Goal: Task Accomplishment & Management: Manage account settings

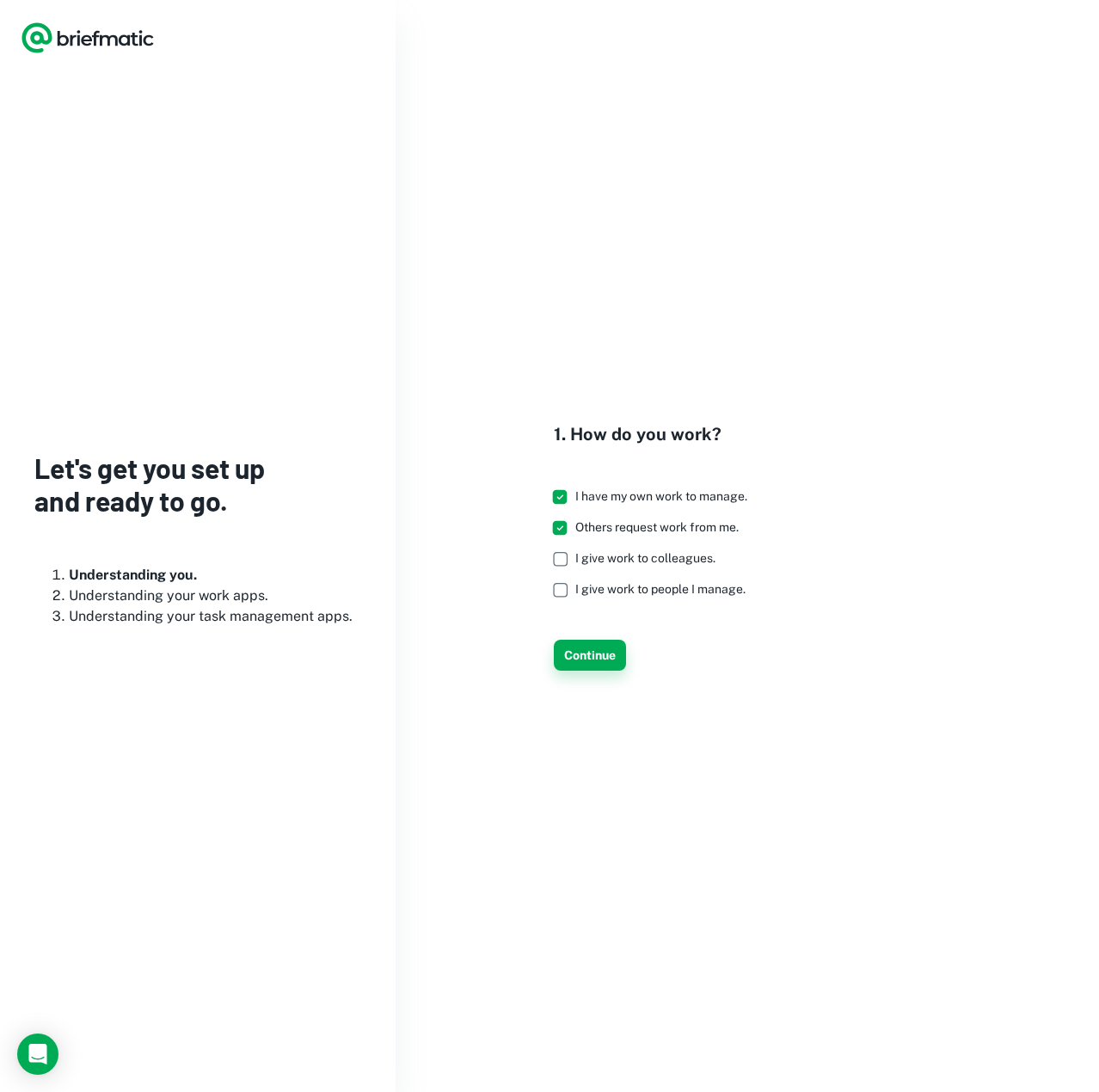
click at [594, 661] on button "Continue" at bounding box center [590, 654] width 72 height 31
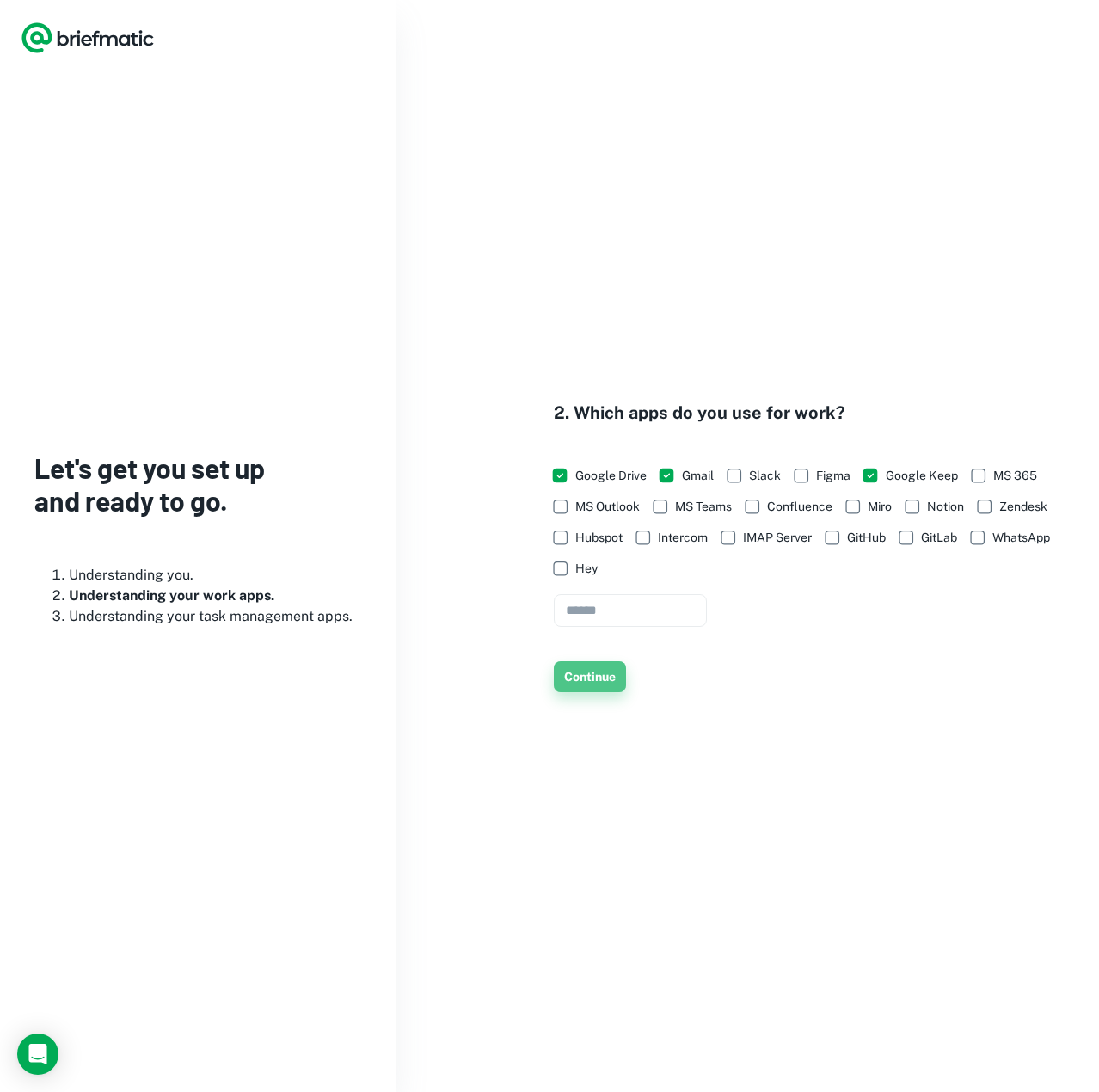
click at [593, 668] on button "Continue" at bounding box center [590, 676] width 72 height 31
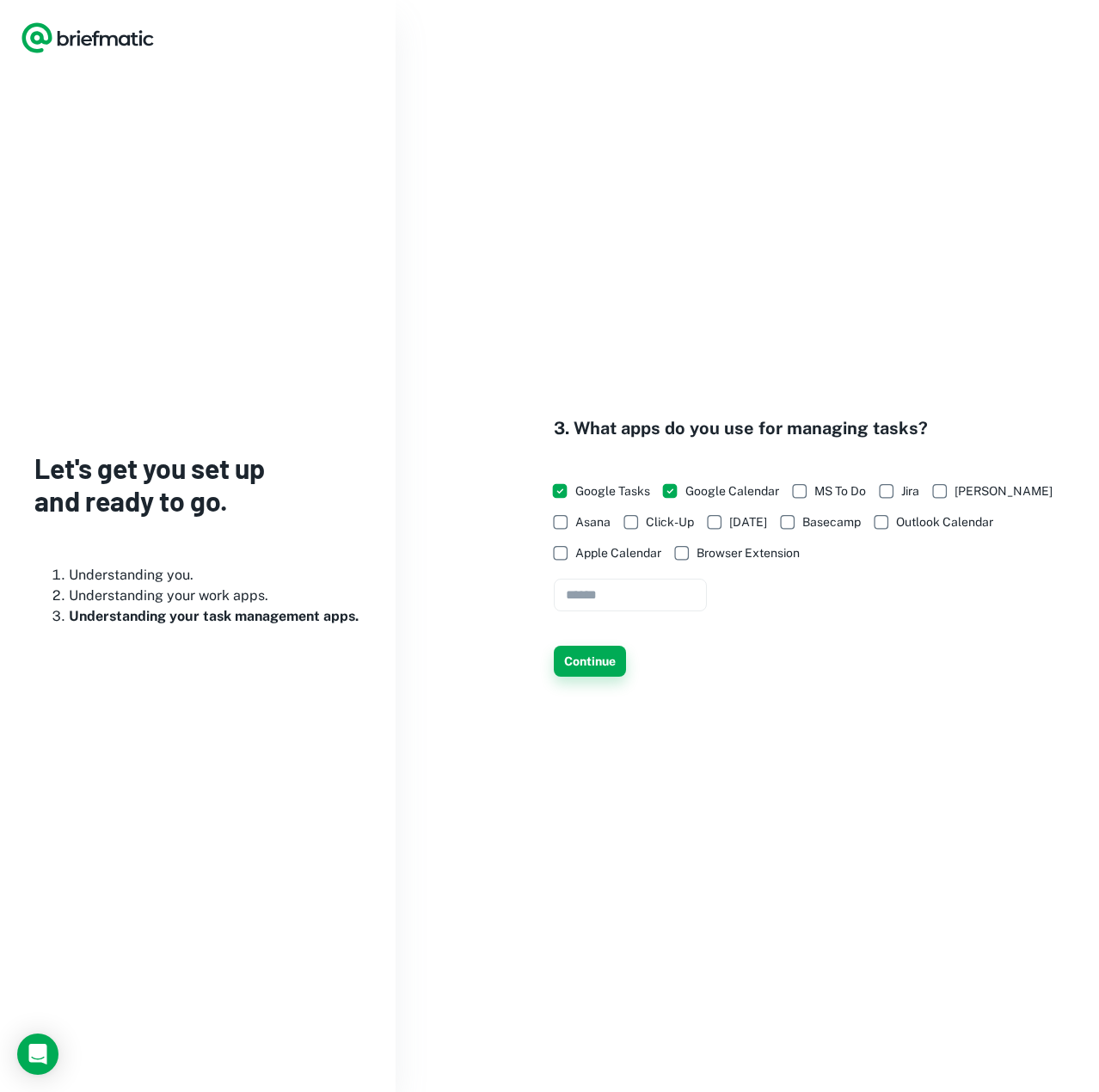
click at [579, 655] on button "Continue" at bounding box center [590, 660] width 72 height 31
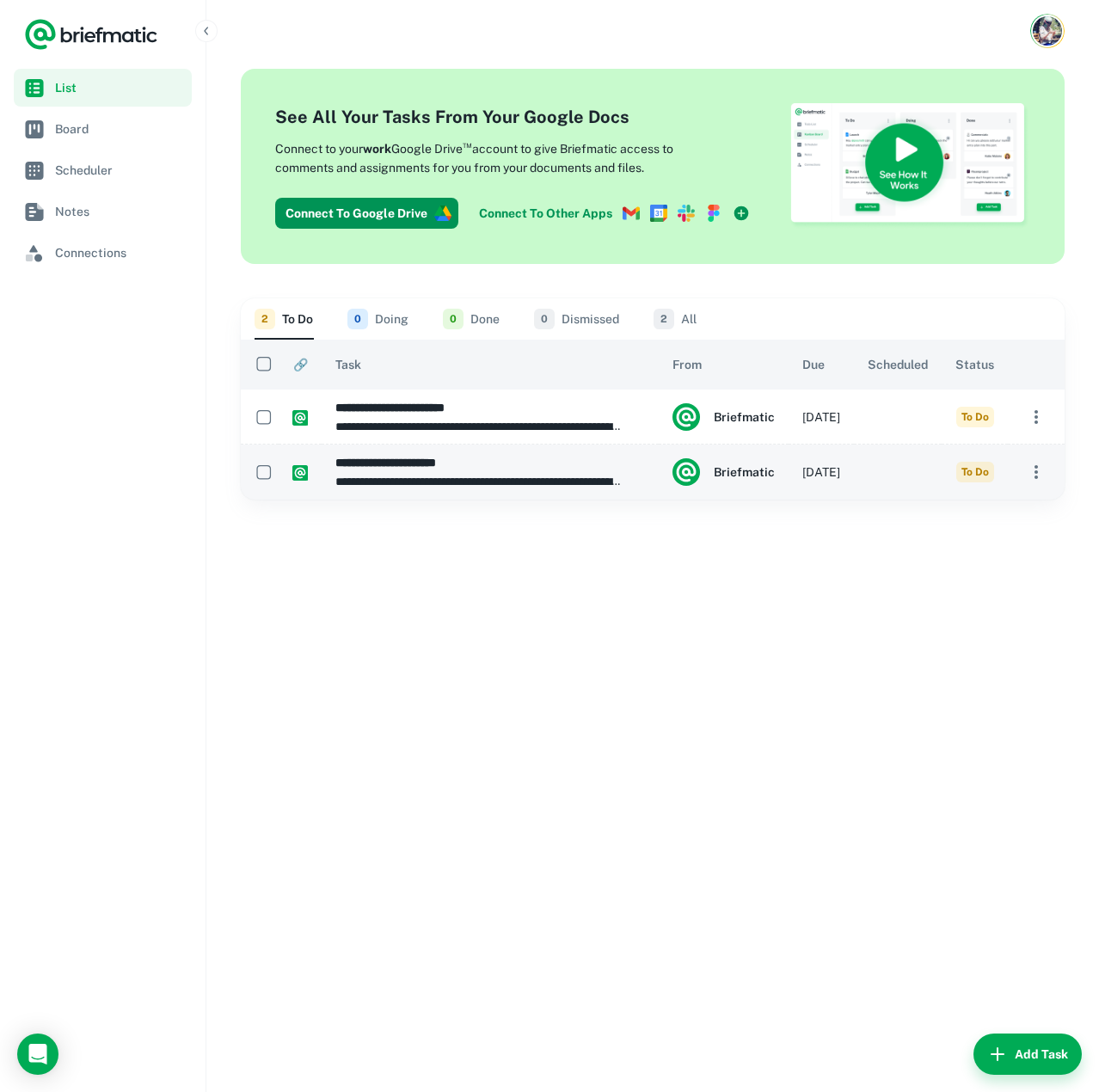
click at [474, 482] on p "**********" at bounding box center [479, 481] width 287 height 18
type input "**********"
type textarea "**********"
type input "**********"
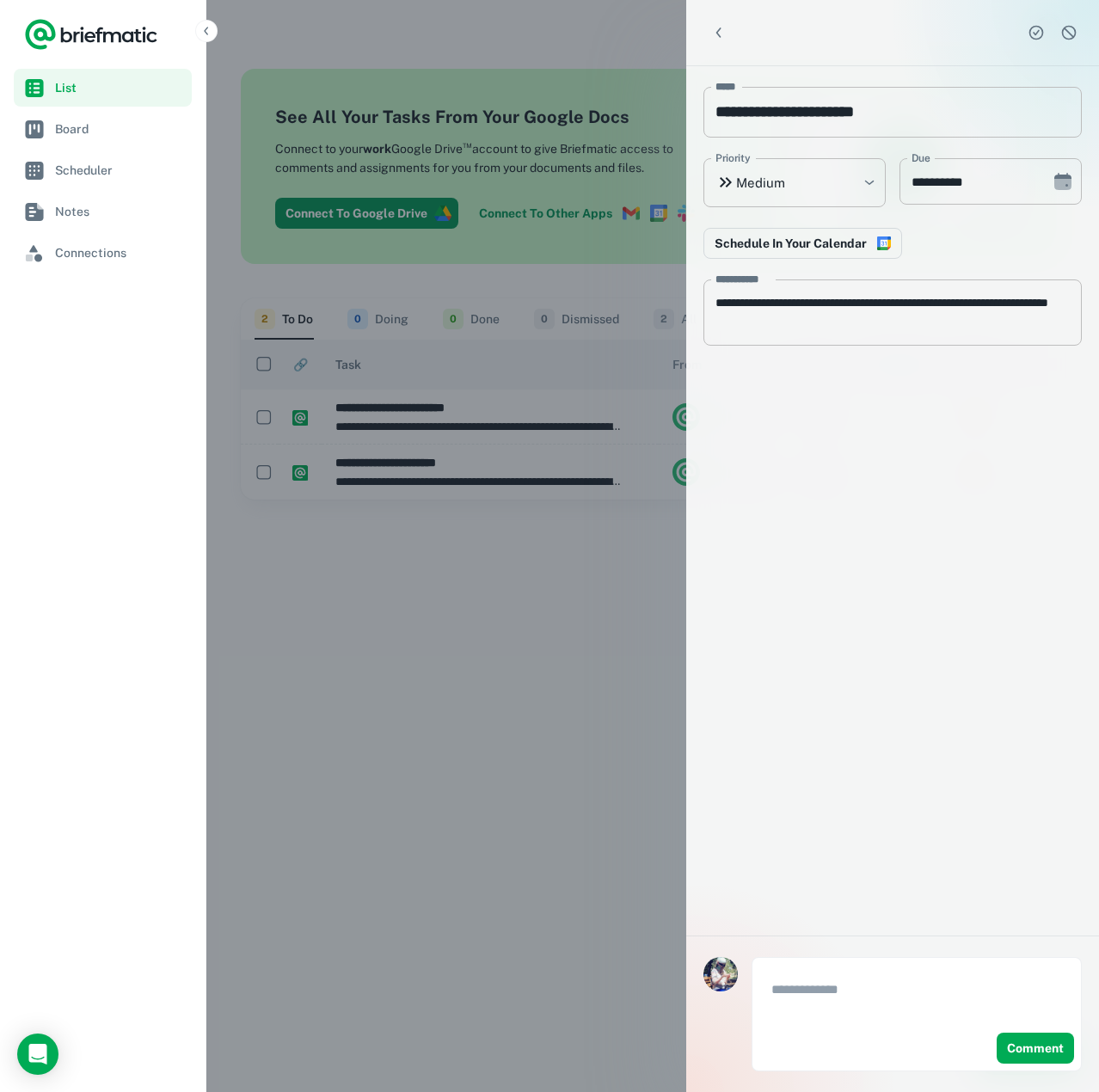
click at [438, 569] on div at bounding box center [550, 546] width 1099 height 1092
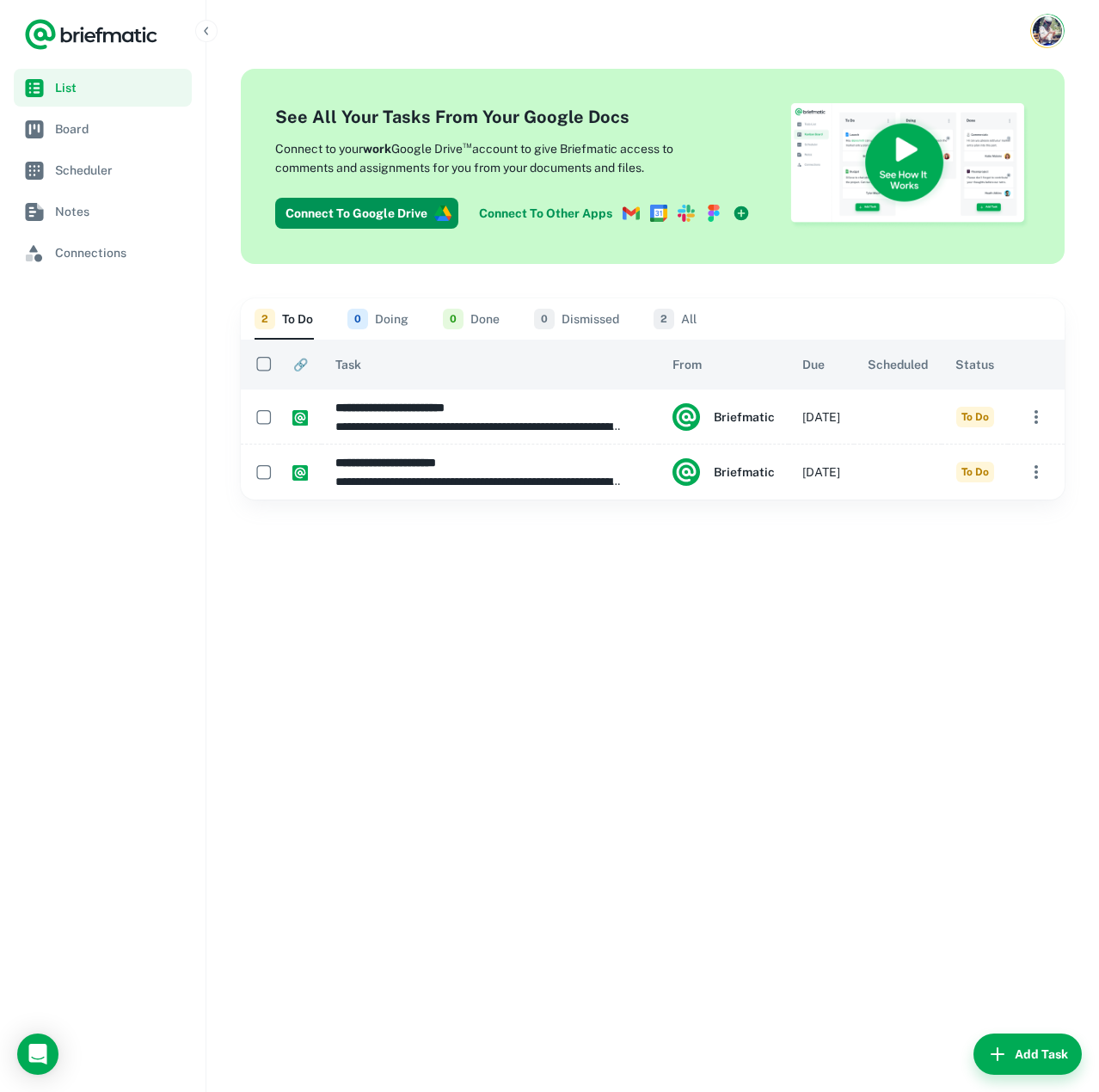
click at [356, 425] on p "**********" at bounding box center [479, 425] width 287 height 18
type input "**********"
type textarea "**********"
type input "**********"
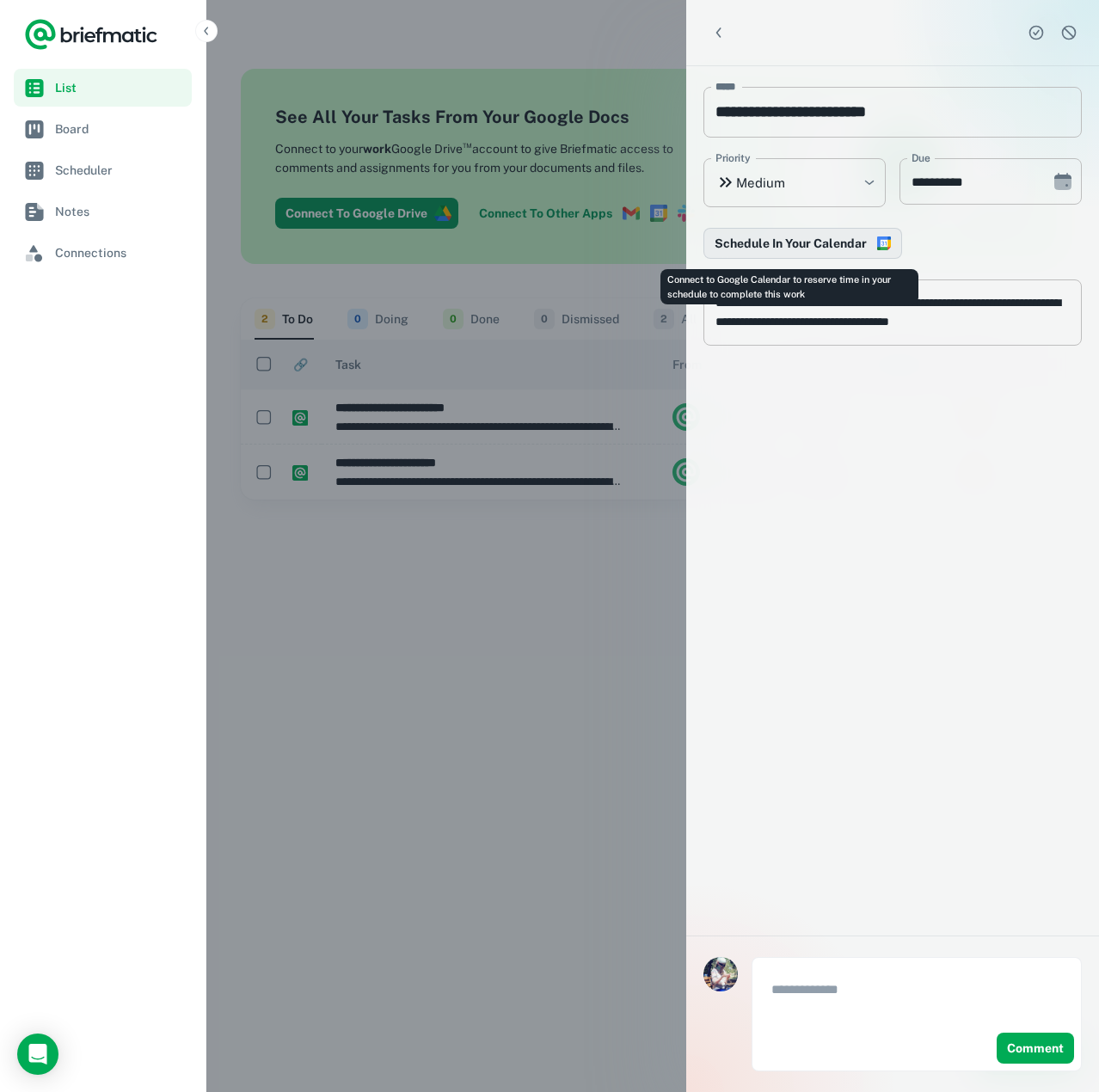
click at [791, 242] on button "Schedule In Your Calendar" at bounding box center [802, 243] width 198 height 31
click at [488, 570] on div at bounding box center [550, 546] width 1099 height 1092
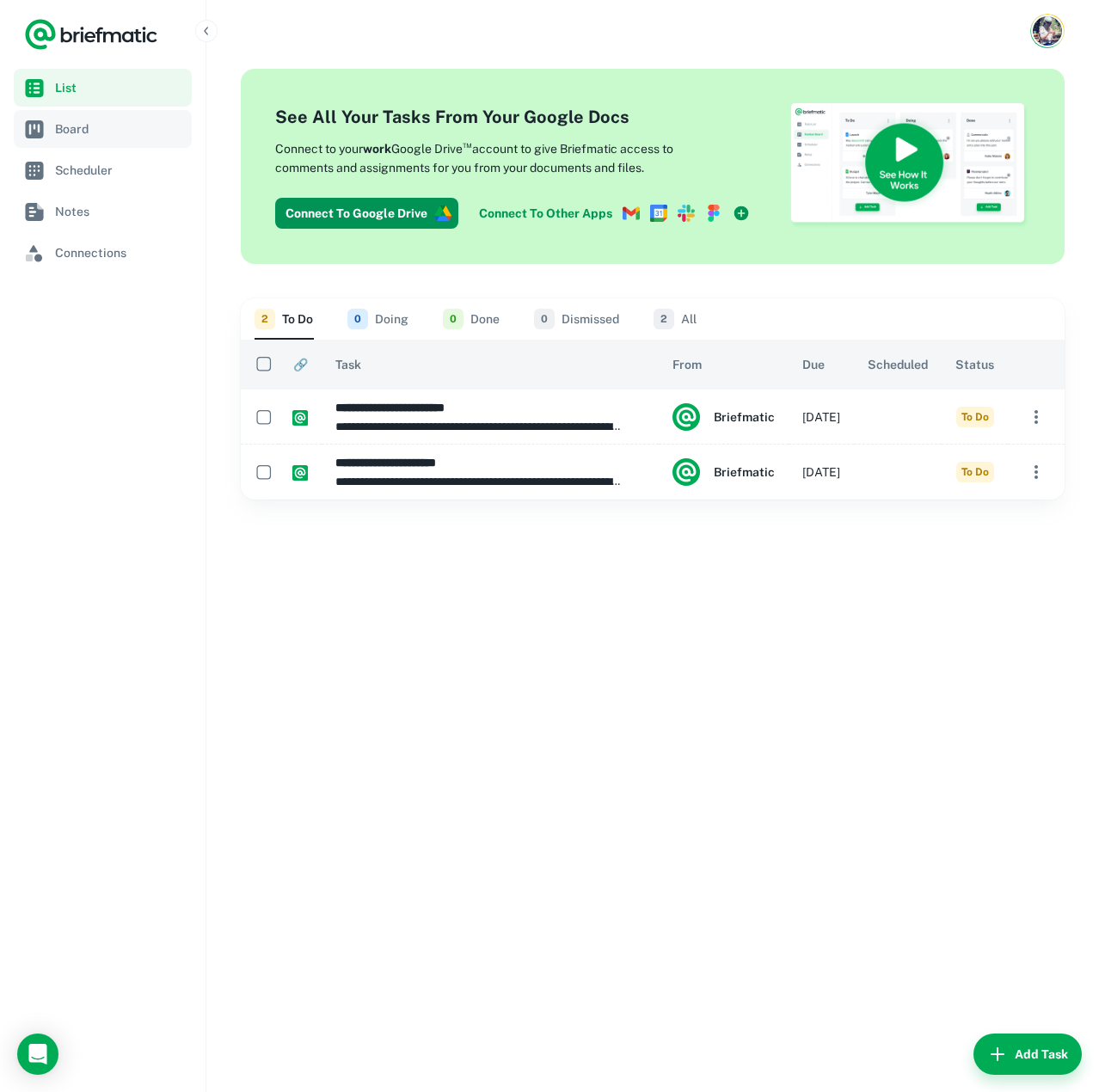
click at [100, 131] on span "Board" at bounding box center [119, 129] width 129 height 18
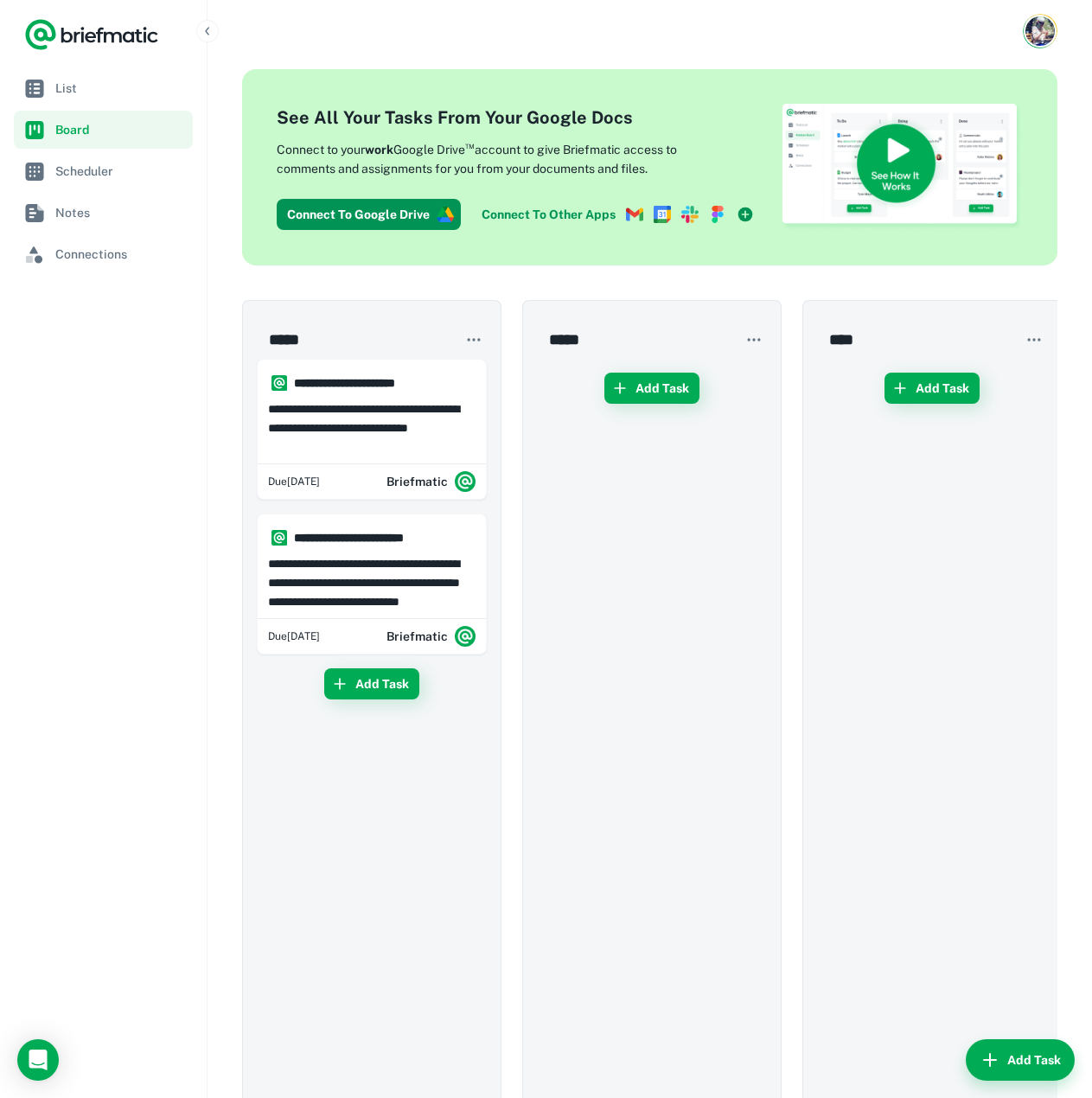
click at [538, 213] on link "Connect To Other Apps" at bounding box center [617, 214] width 286 height 31
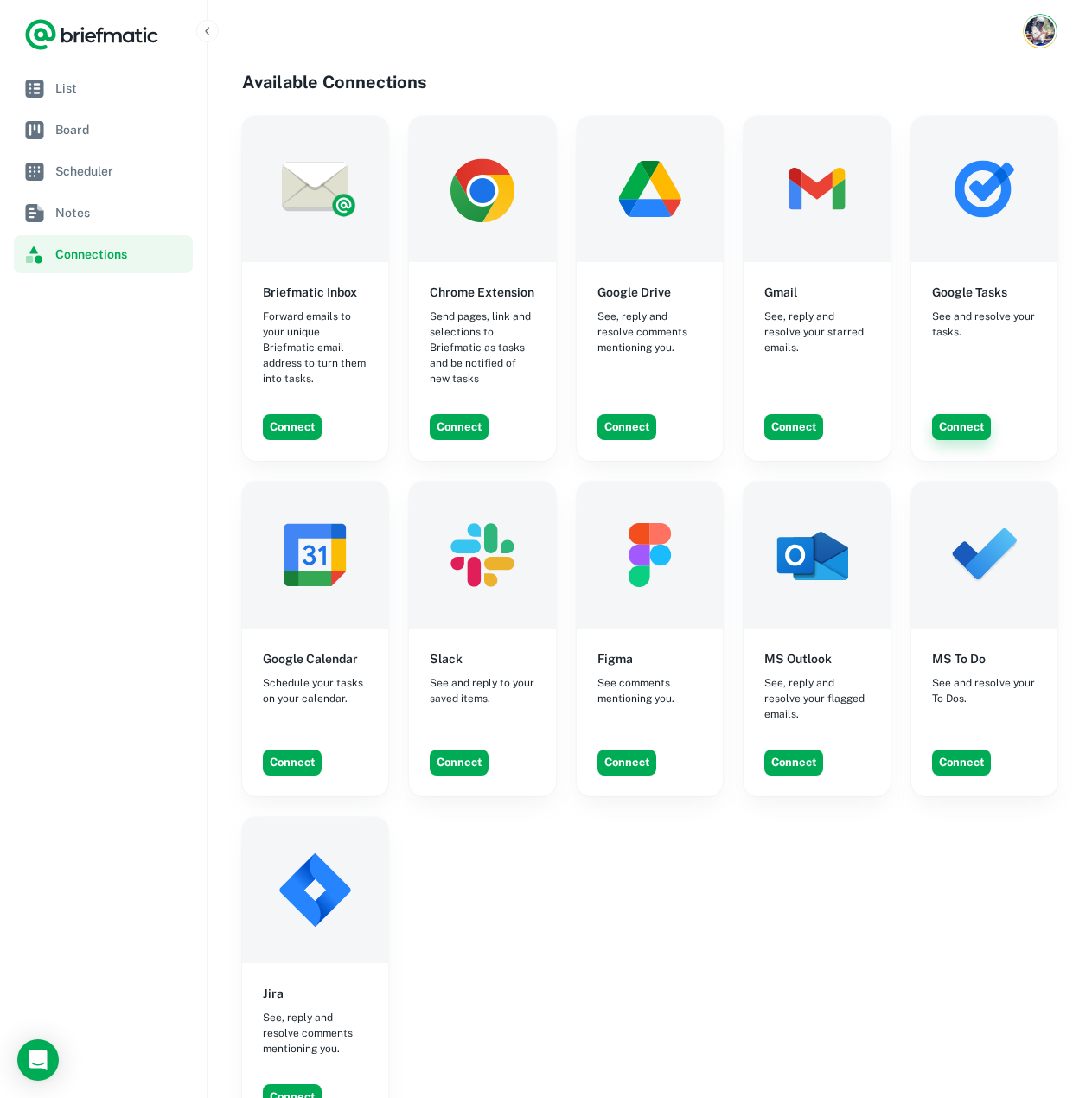
click at [957, 431] on button "Connect" at bounding box center [961, 427] width 58 height 26
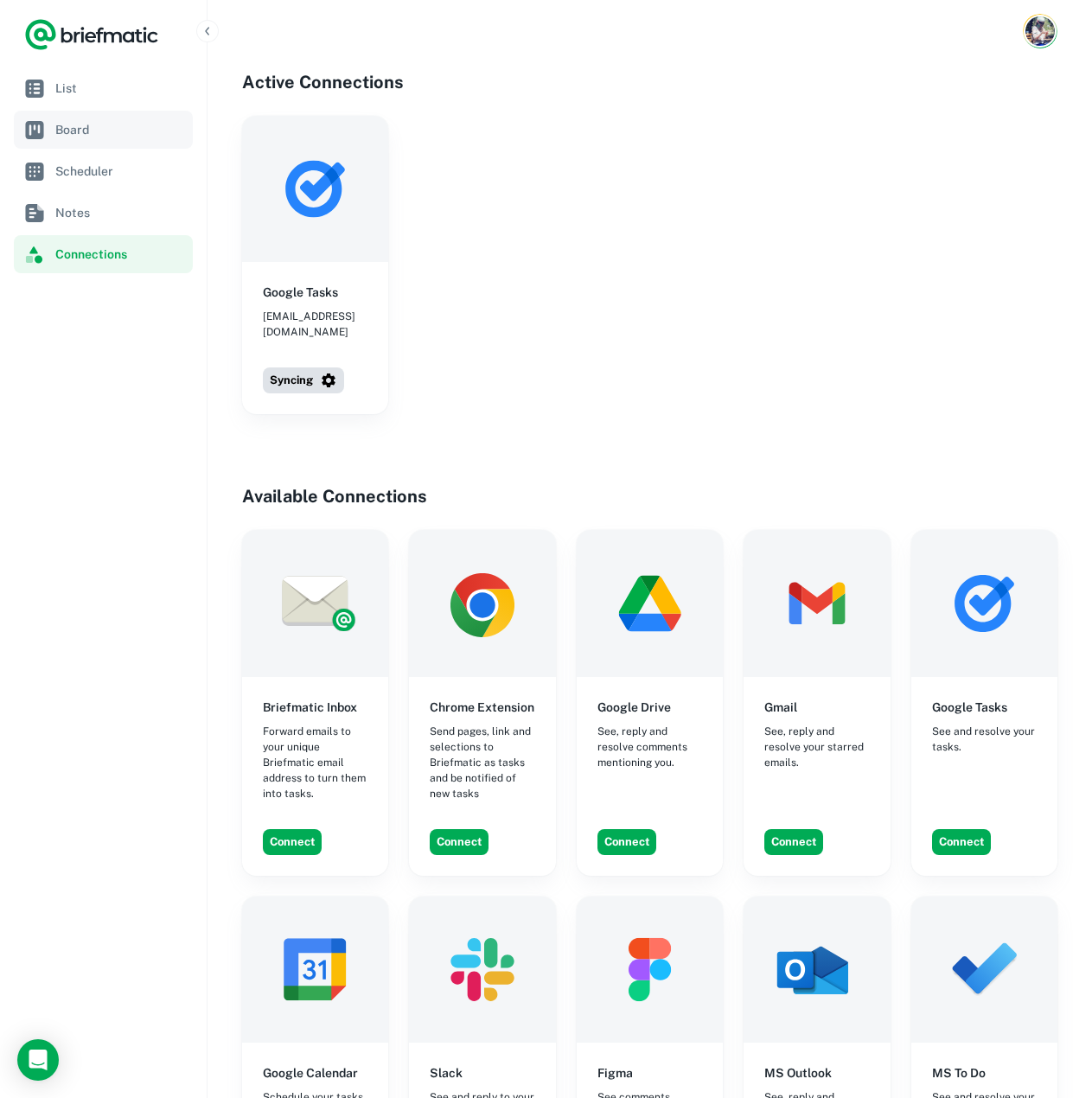
click at [75, 127] on span "Board" at bounding box center [120, 129] width 130 height 19
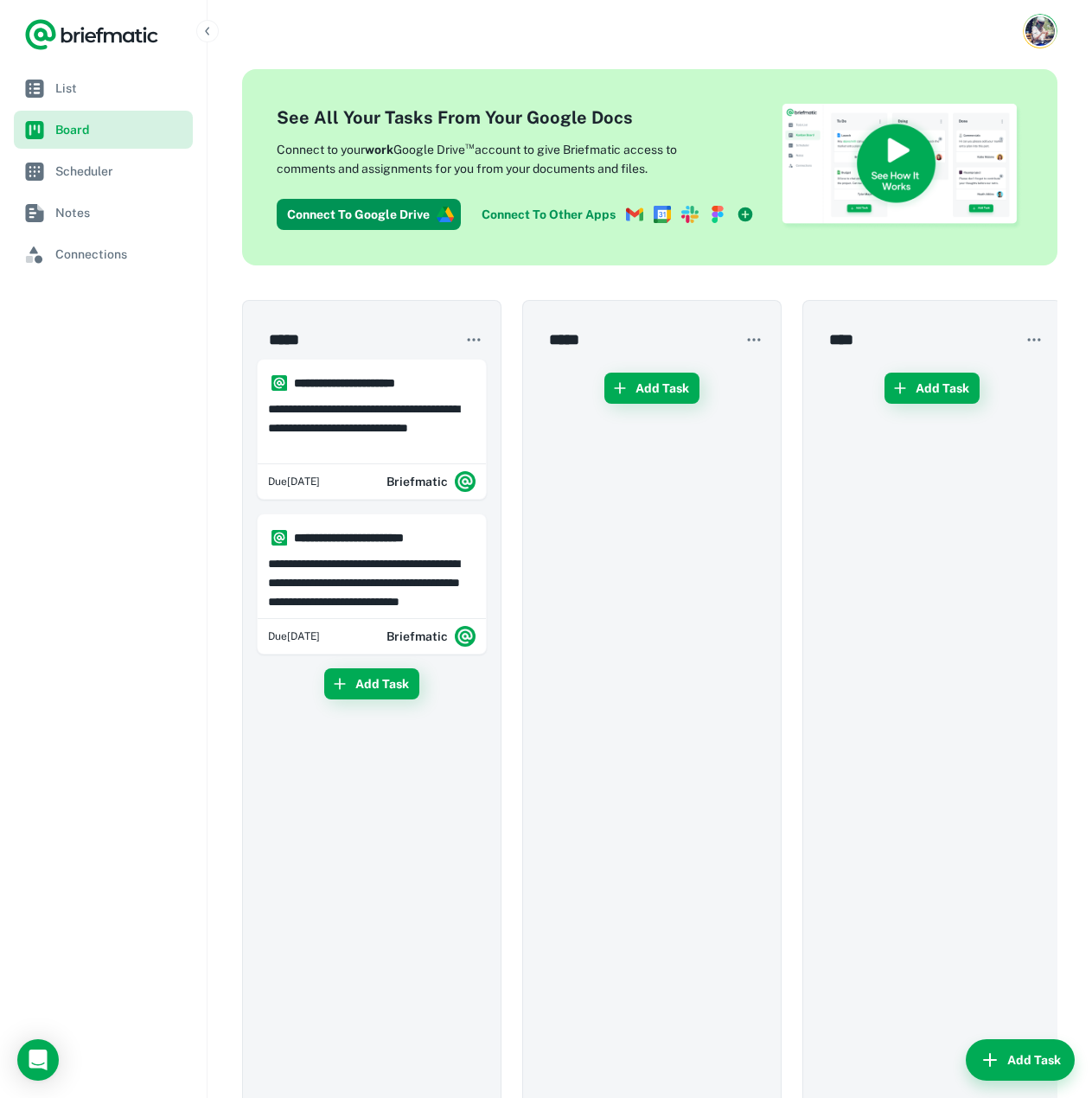
click at [103, 130] on span "Board" at bounding box center [120, 129] width 130 height 19
click at [97, 168] on span "Scheduler" at bounding box center [120, 171] width 130 height 19
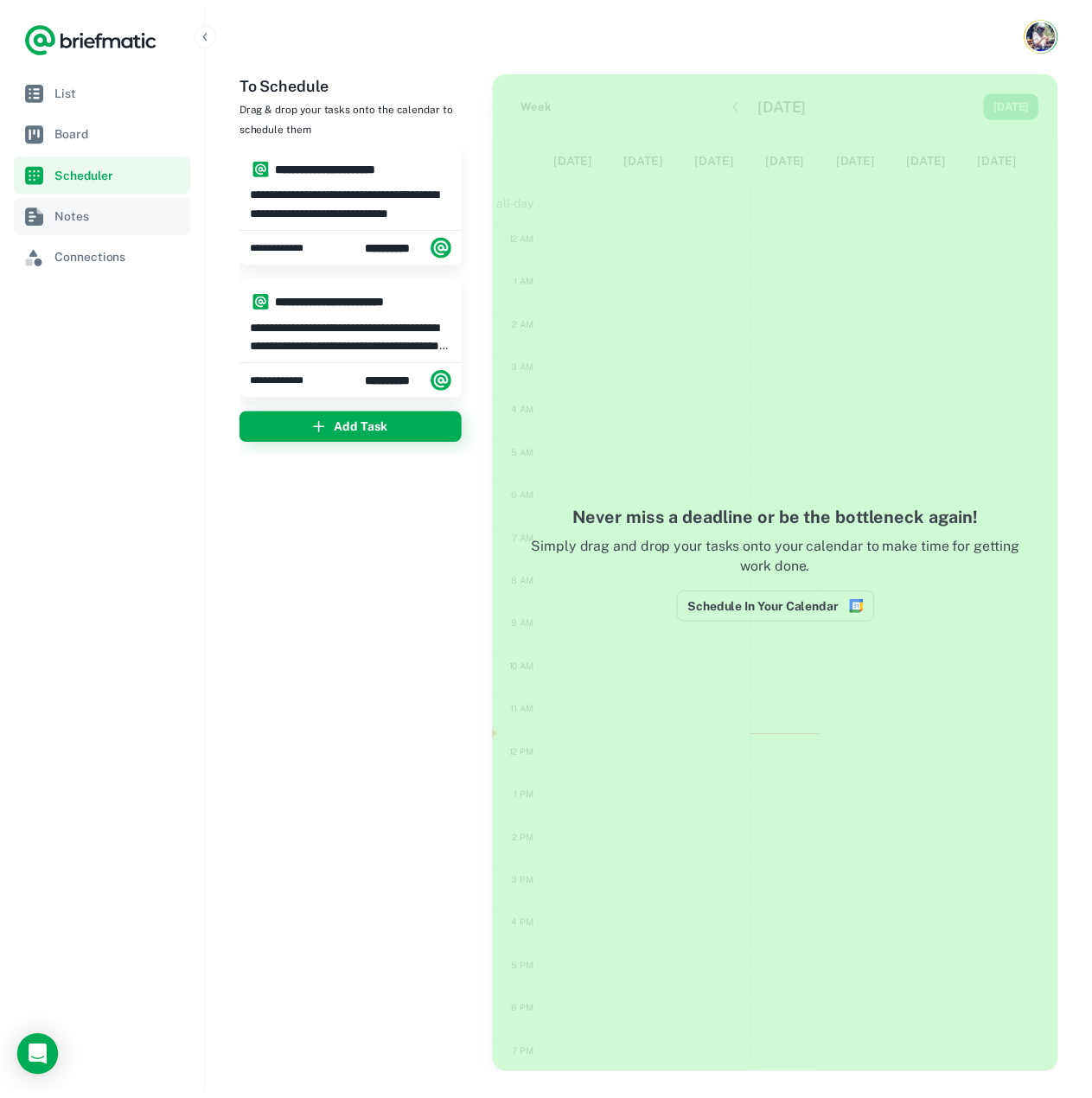
scroll to position [183, 0]
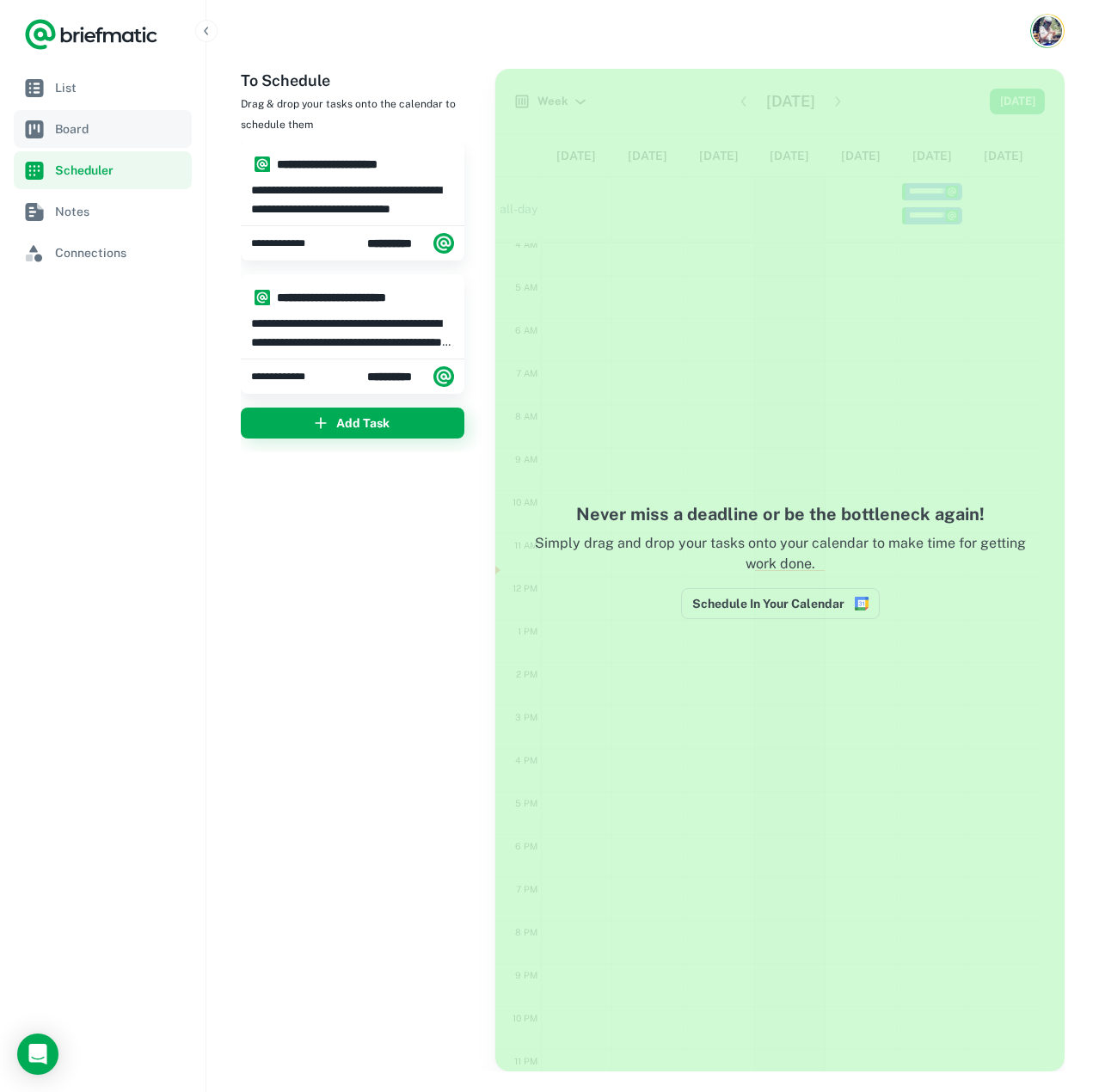
click at [74, 129] on span "Board" at bounding box center [119, 129] width 129 height 18
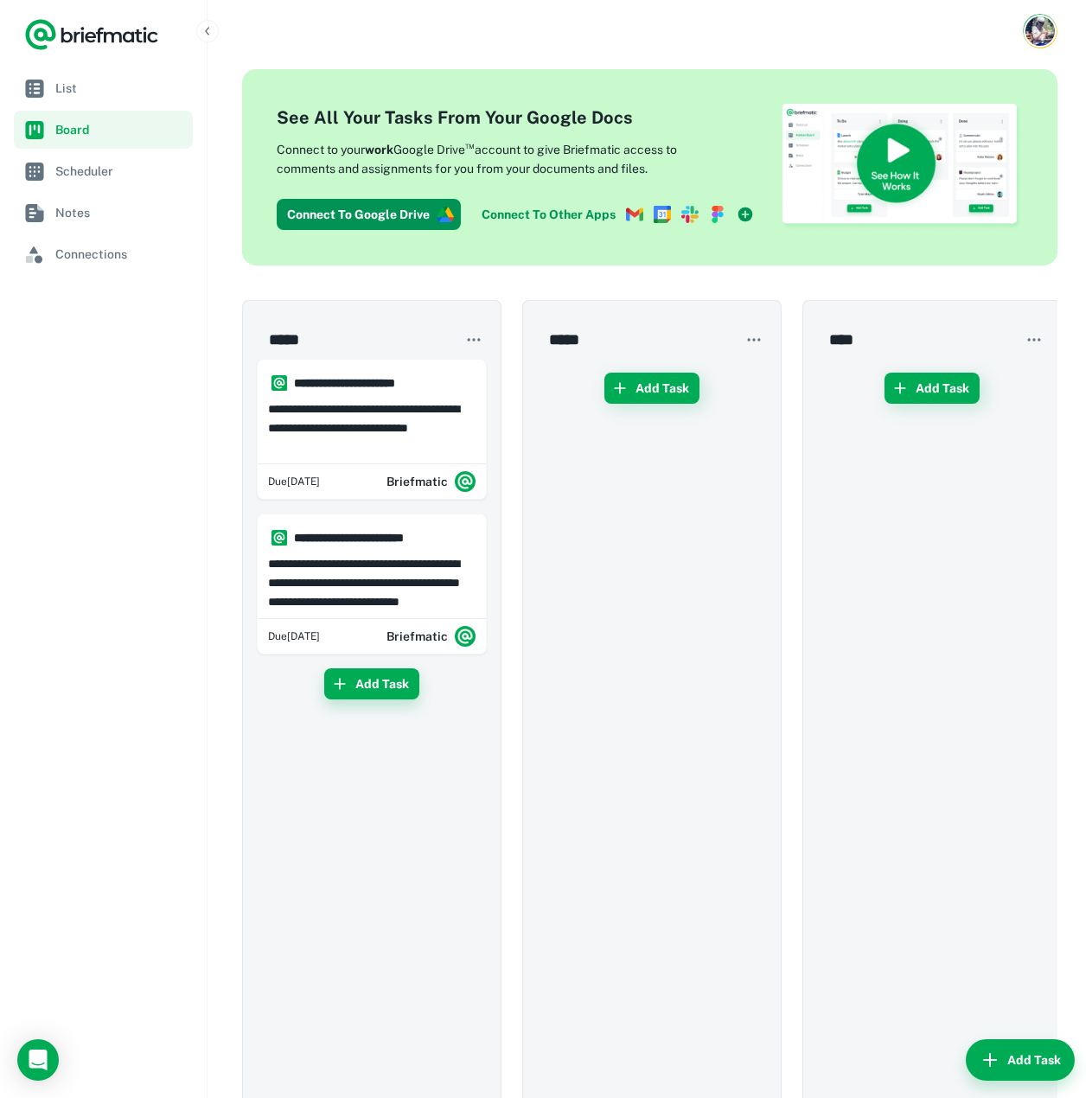
click at [371, 677] on button "Add Task" at bounding box center [371, 684] width 95 height 31
click at [455, 954] on div "Add Task" at bounding box center [372, 1019] width 230 height 701
click at [1034, 337] on icon "button" at bounding box center [1034, 340] width 18 height 18
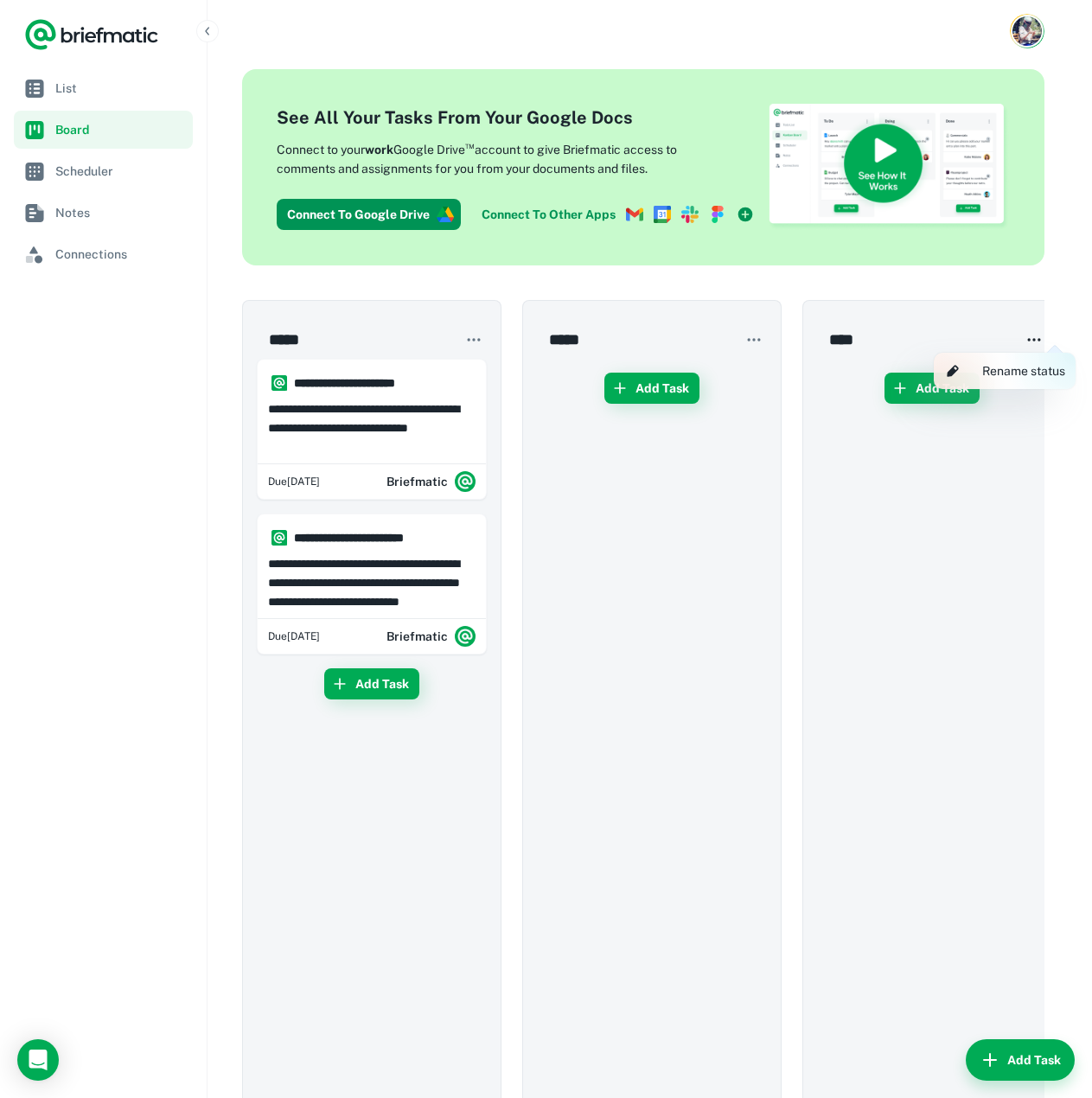
click at [1034, 337] on div at bounding box center [546, 549] width 1092 height 1098
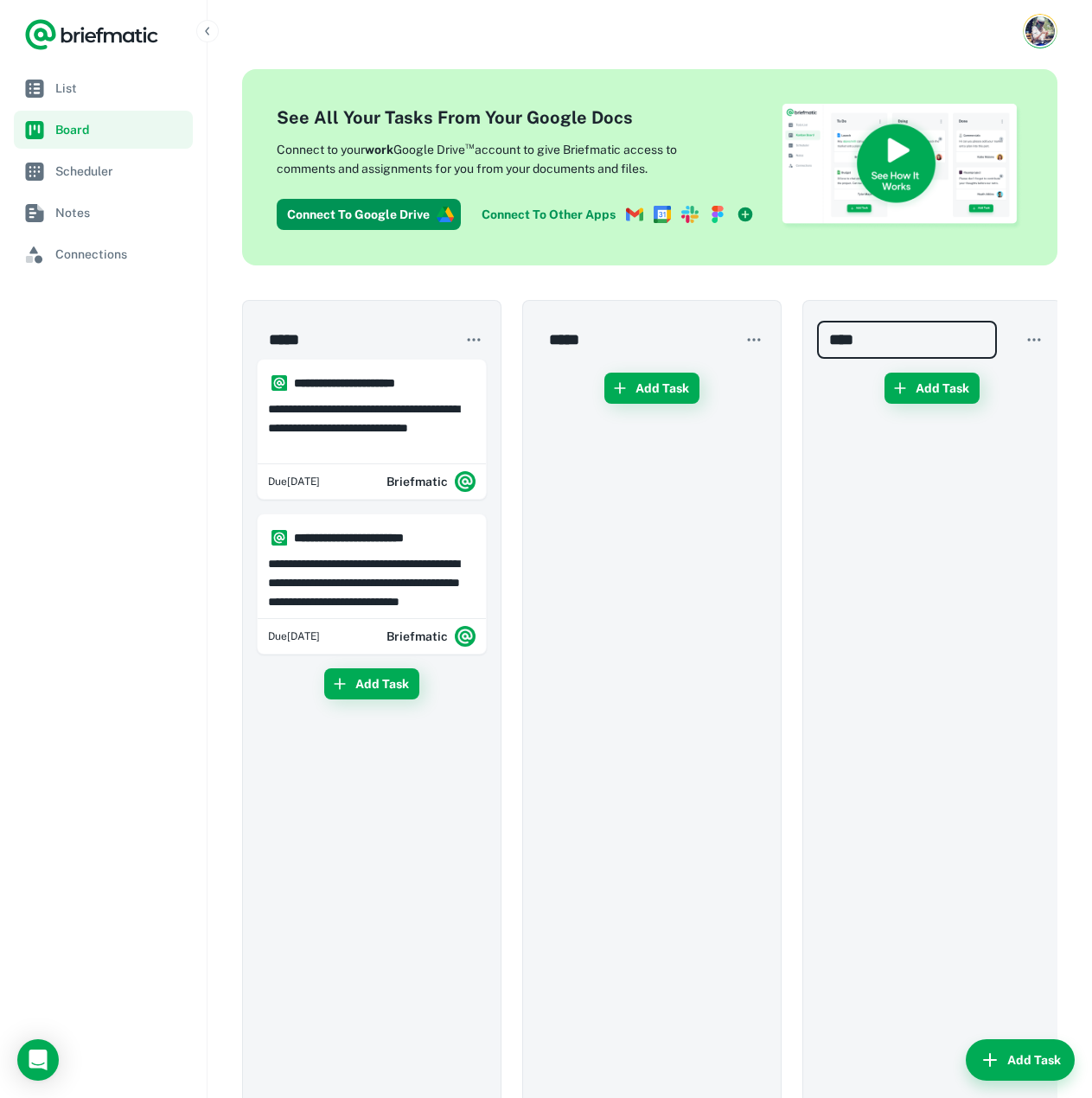
click at [92, 423] on nav "List Board Scheduler Notes Connections" at bounding box center [103, 584] width 206 height 1029
click at [71, 174] on span "Scheduler" at bounding box center [120, 171] width 130 height 19
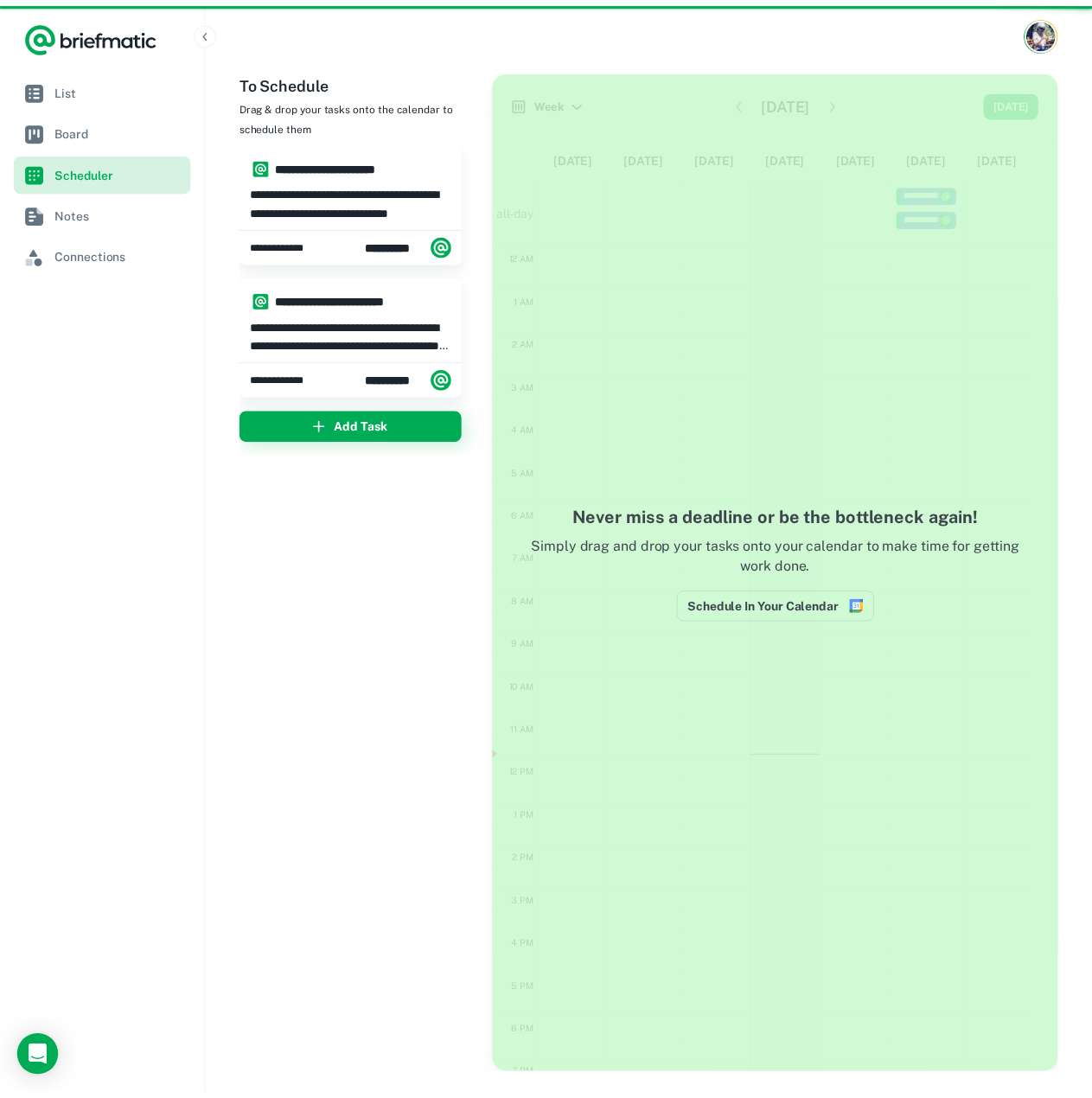
scroll to position [183, 0]
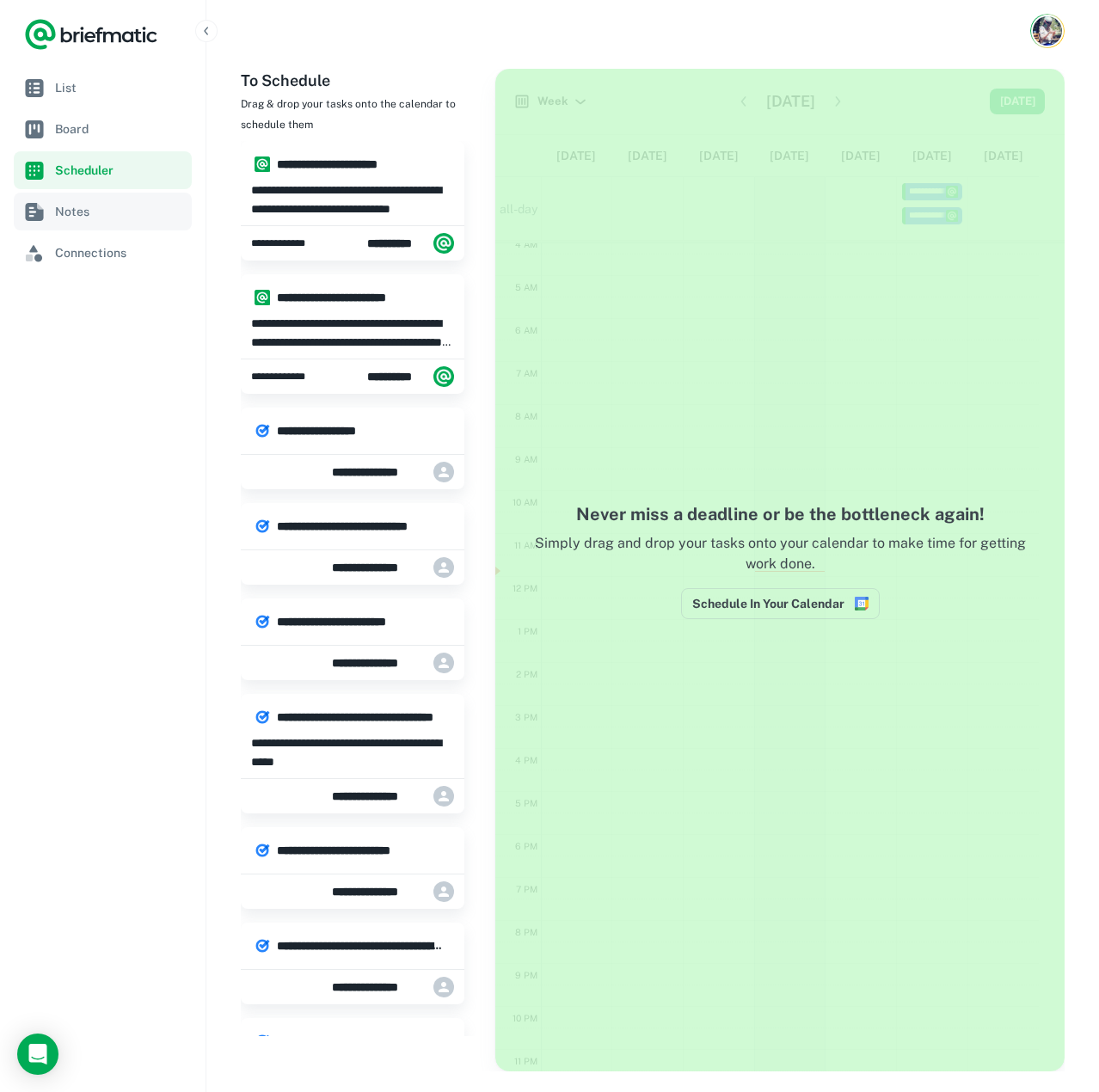
click at [113, 212] on span "Notes" at bounding box center [119, 210] width 129 height 18
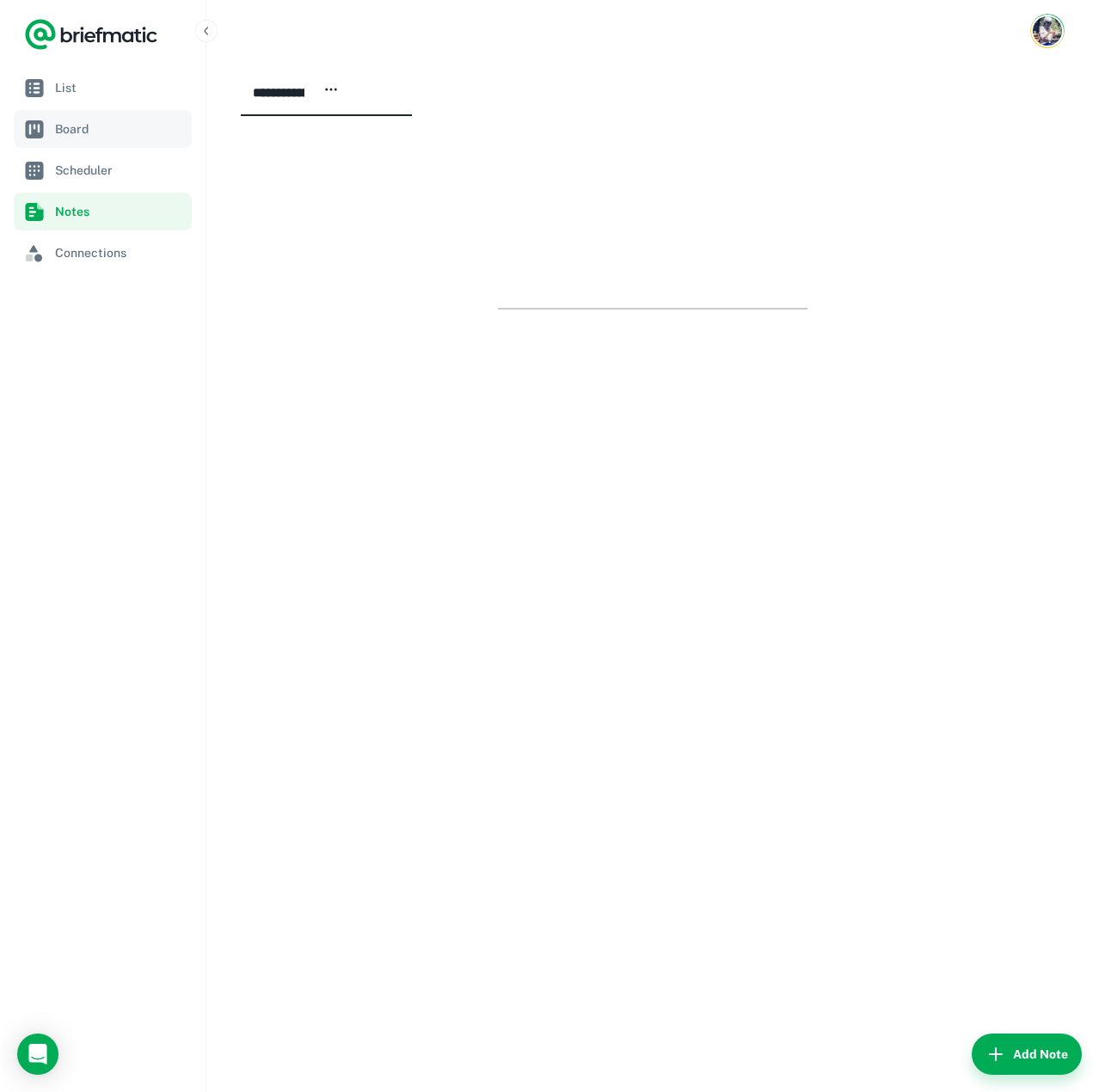
click at [90, 132] on span "Board" at bounding box center [119, 129] width 129 height 18
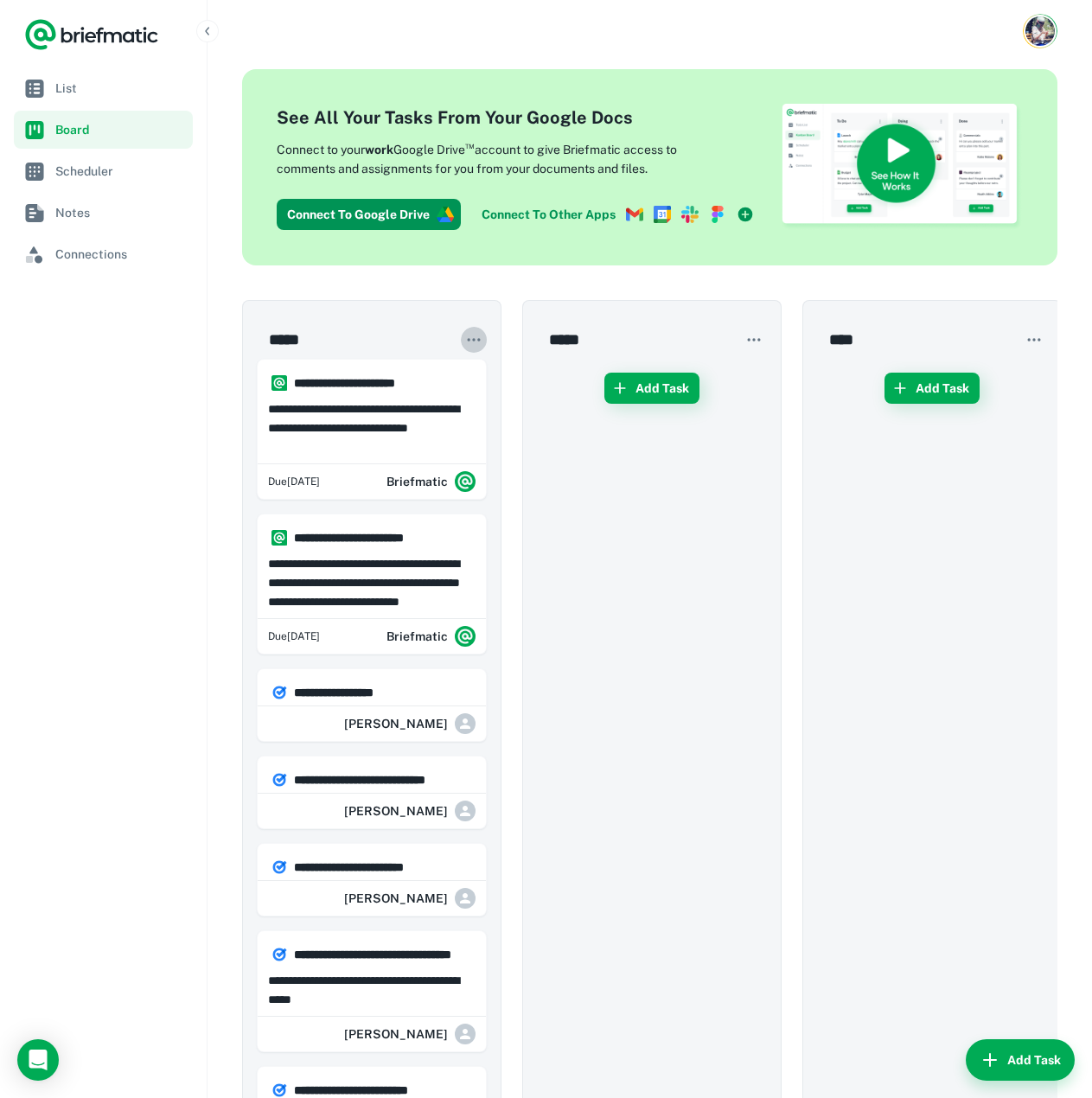
click at [472, 340] on icon "button" at bounding box center [474, 340] width 18 height 18
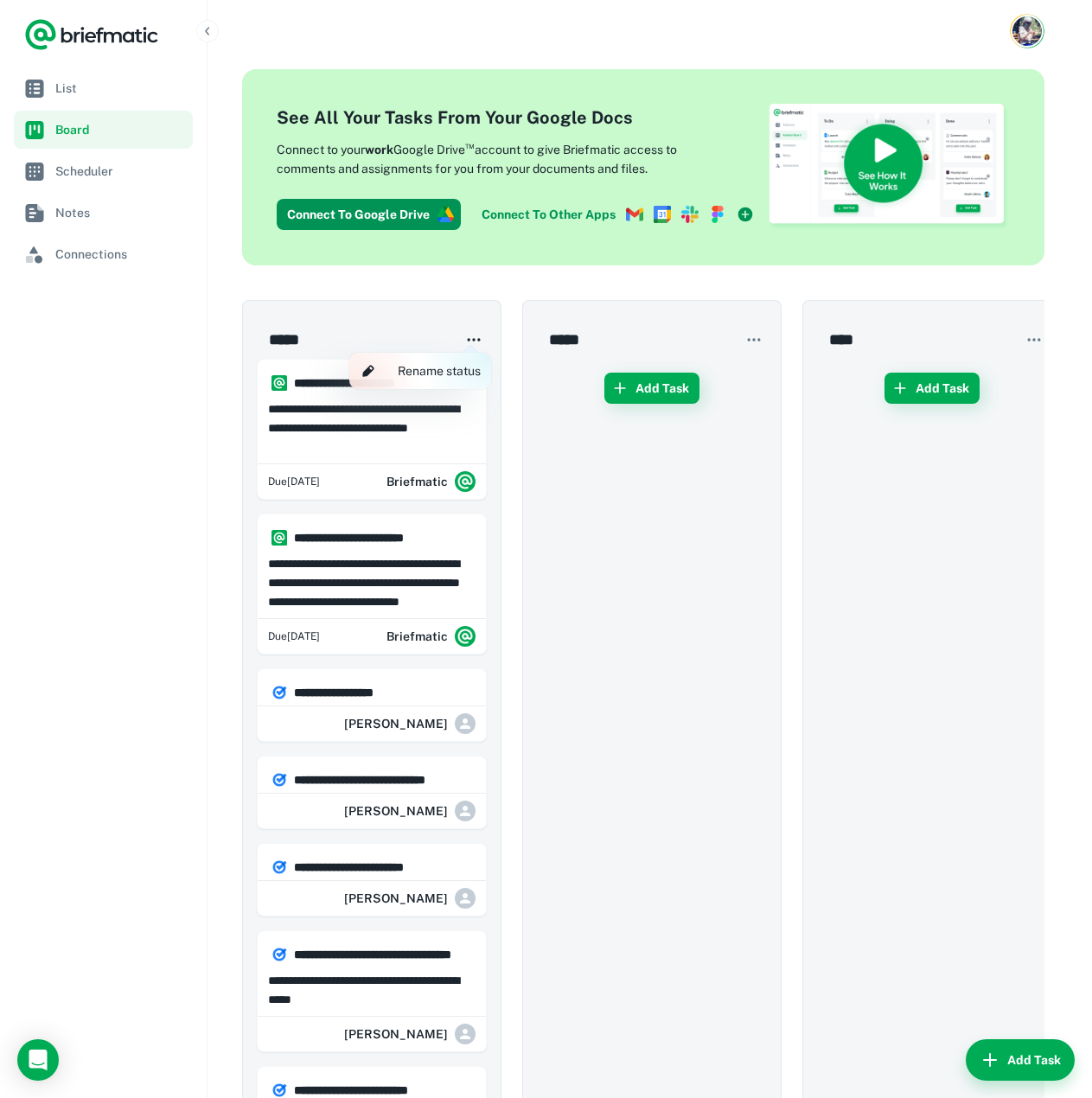
click at [479, 343] on div at bounding box center [546, 549] width 1092 height 1098
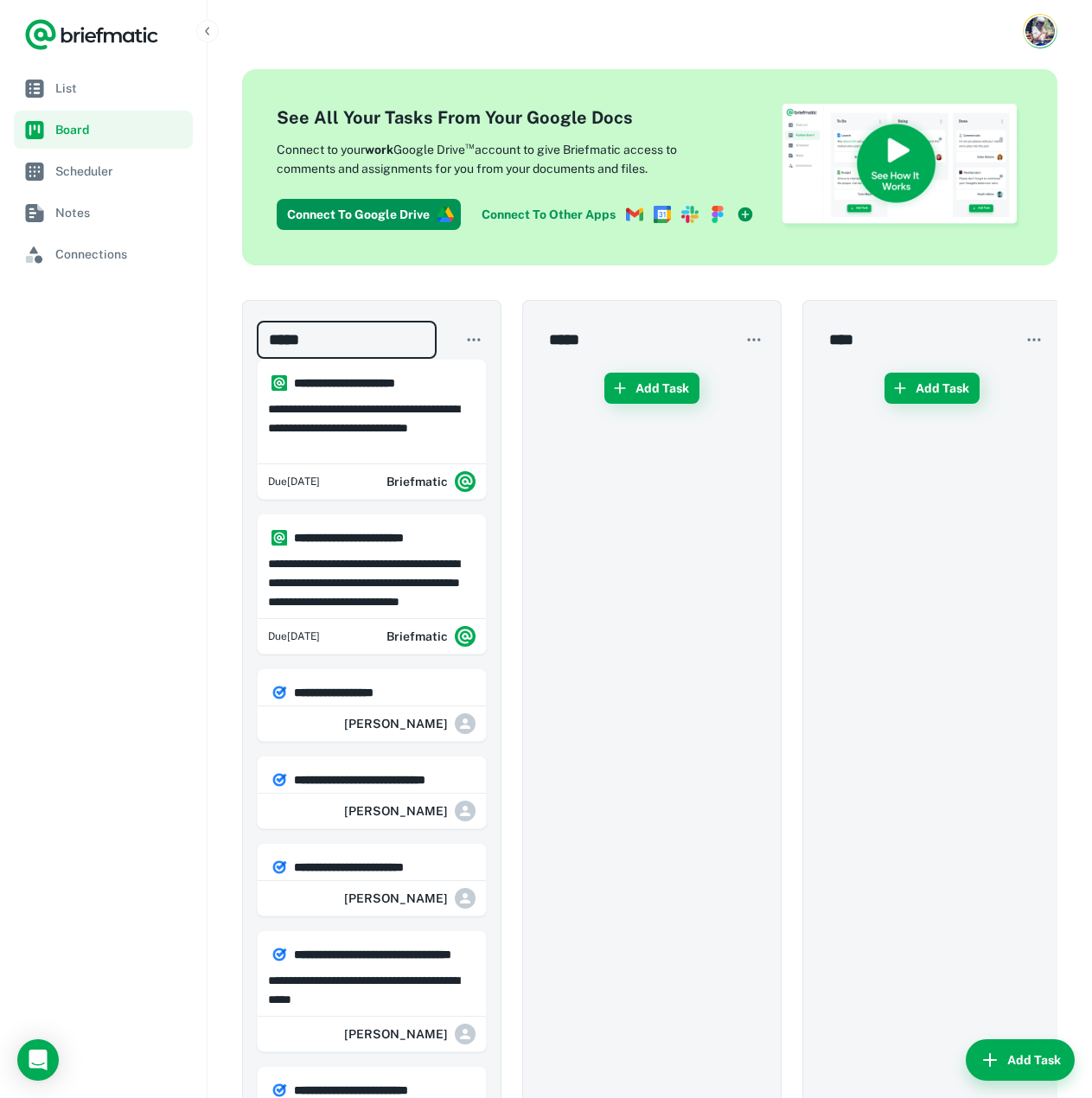
click at [478, 340] on circle "button" at bounding box center [478, 340] width 3 height 3
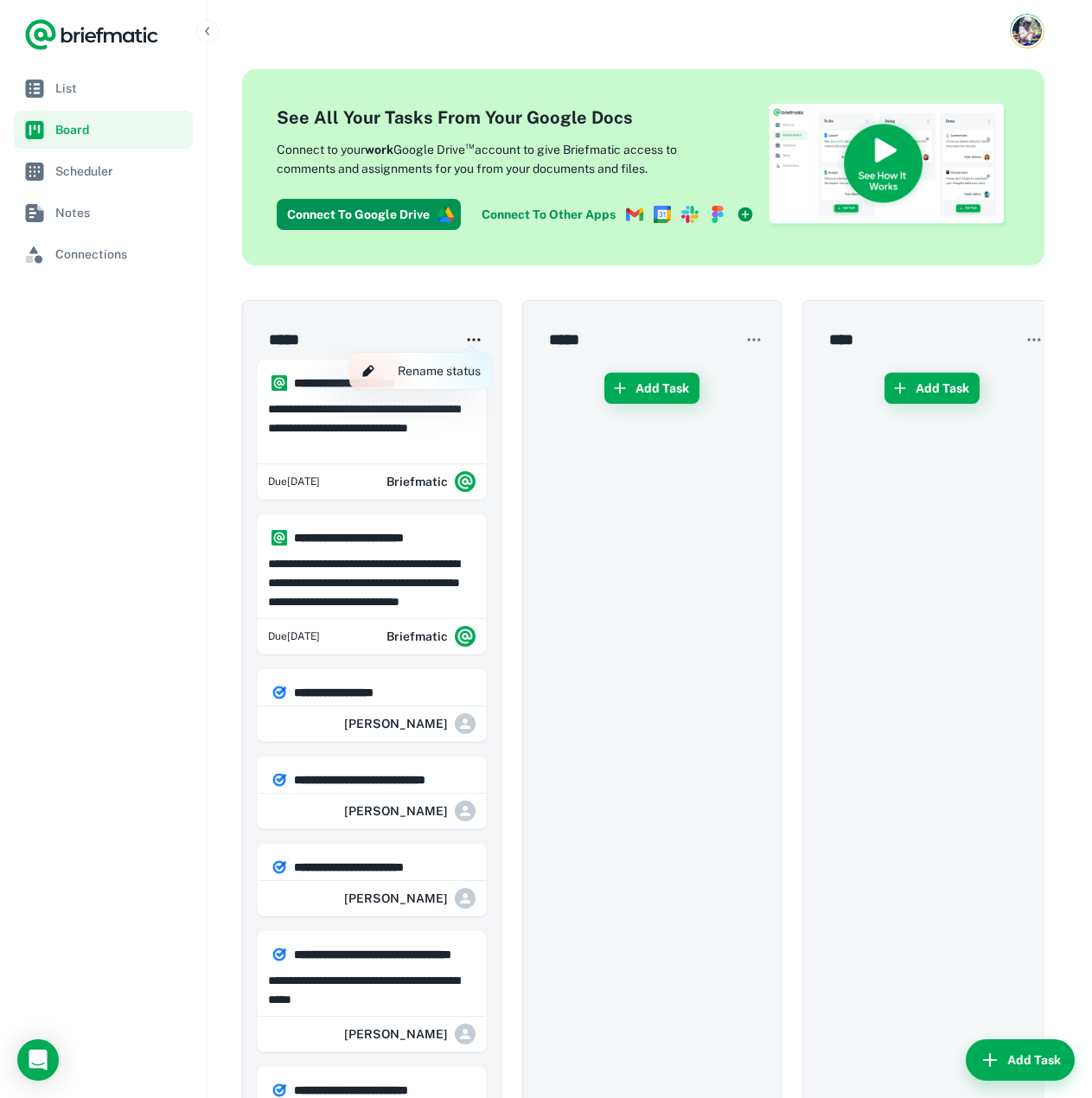
click at [378, 301] on div at bounding box center [546, 549] width 1092 height 1098
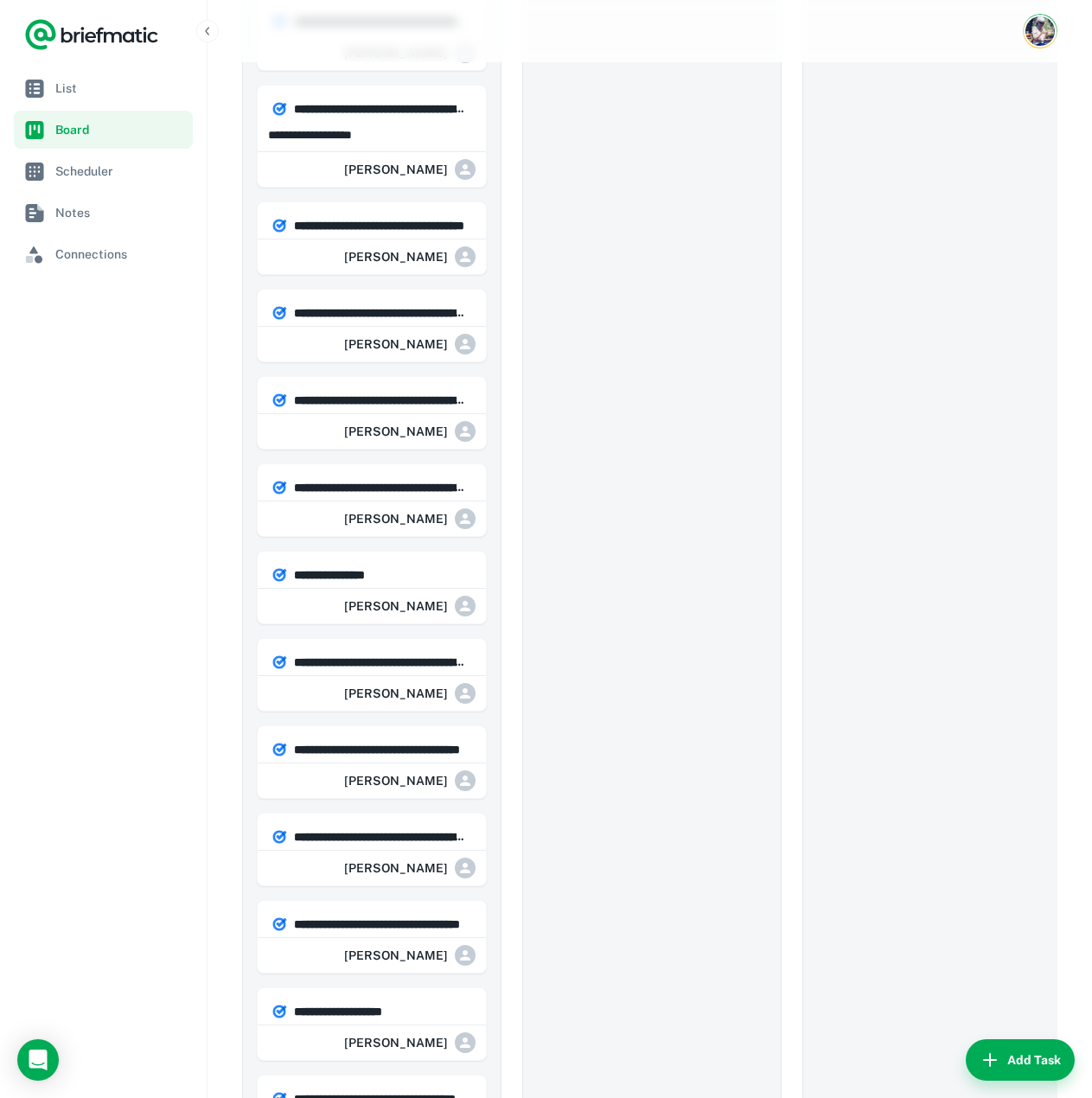
scroll to position [3600, 0]
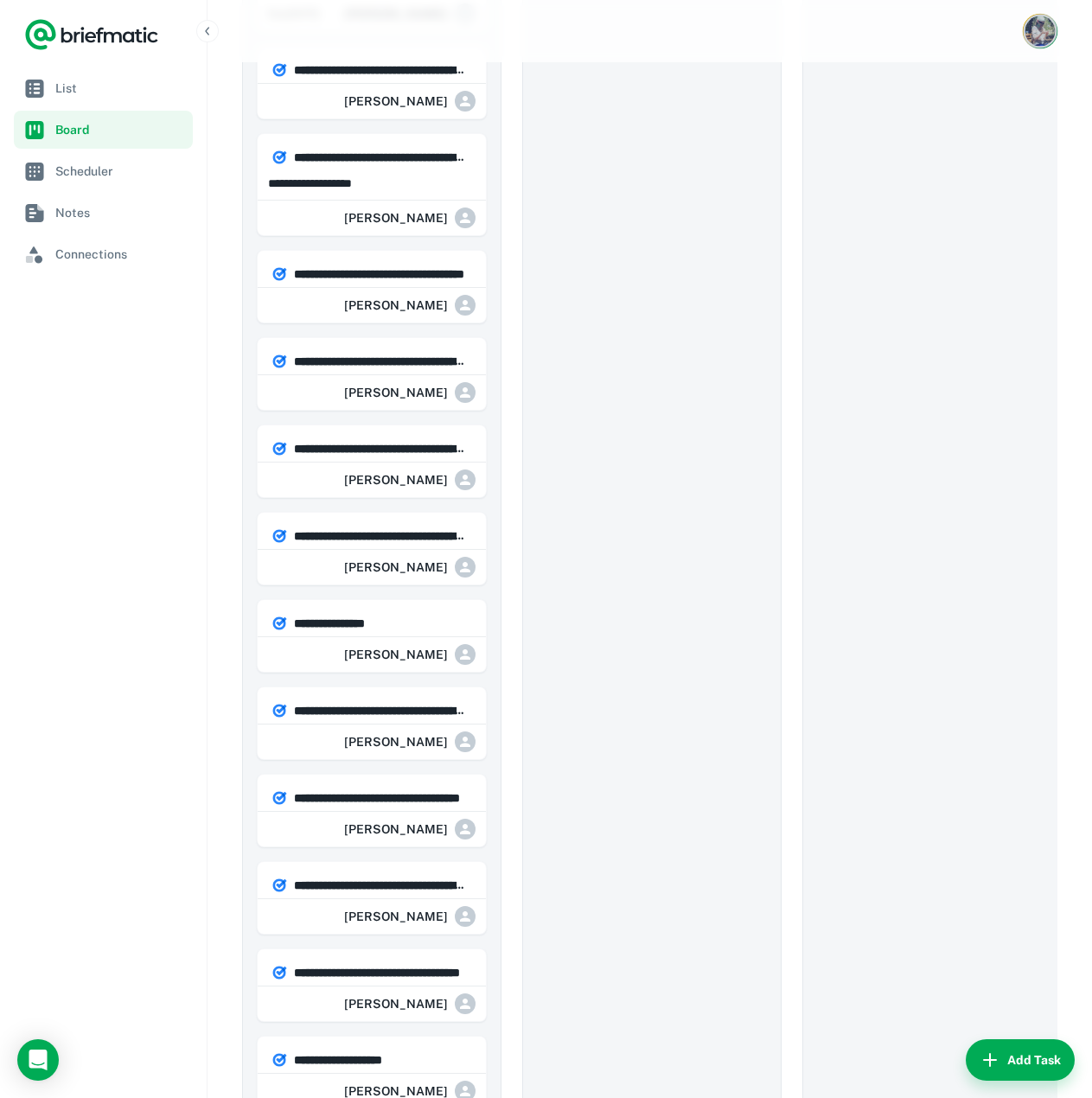
click at [1044, 36] on img "Account button" at bounding box center [1041, 32] width 30 height 30
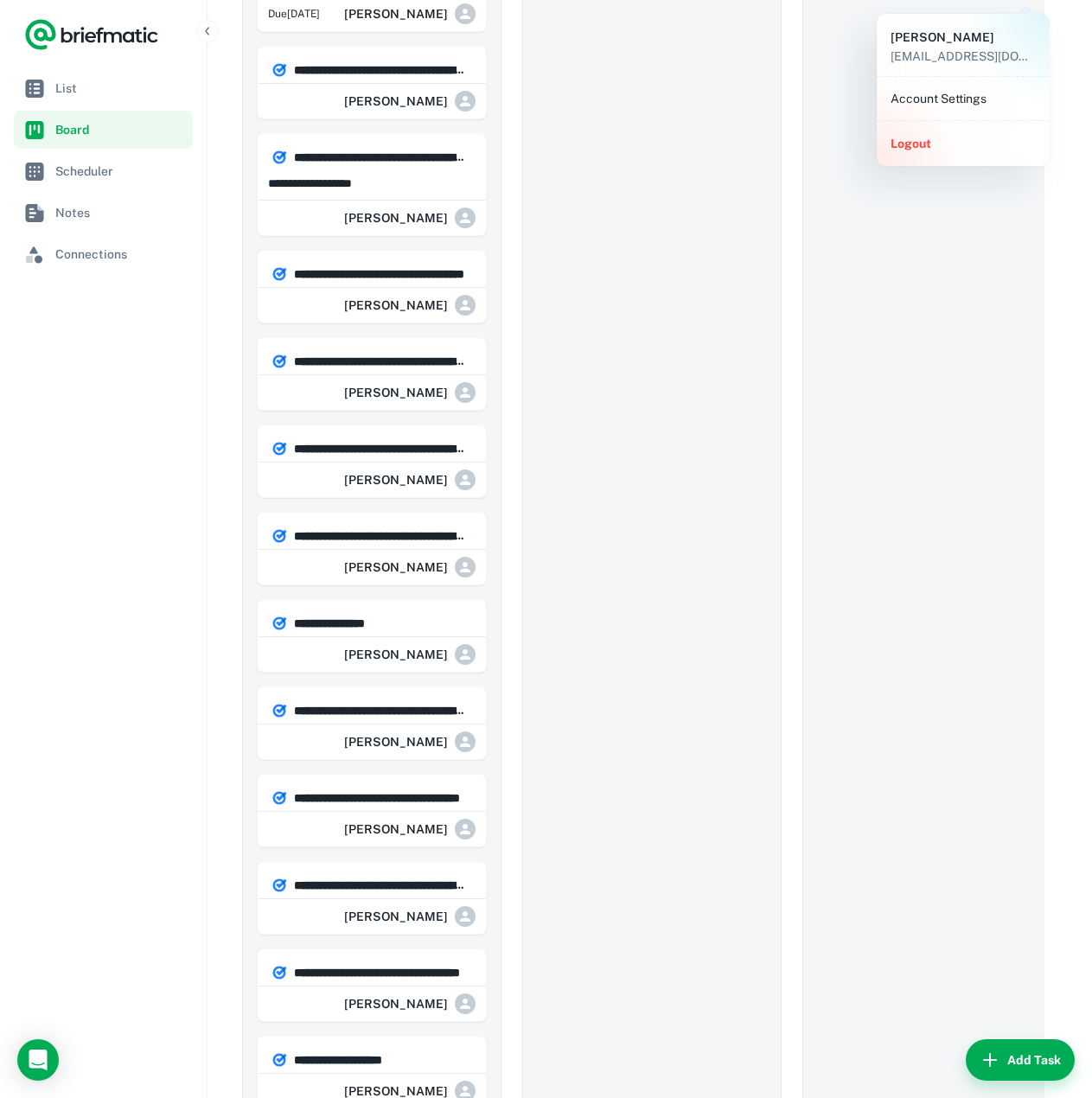
click at [916, 105] on li "Account Settings" at bounding box center [964, 98] width 159 height 29
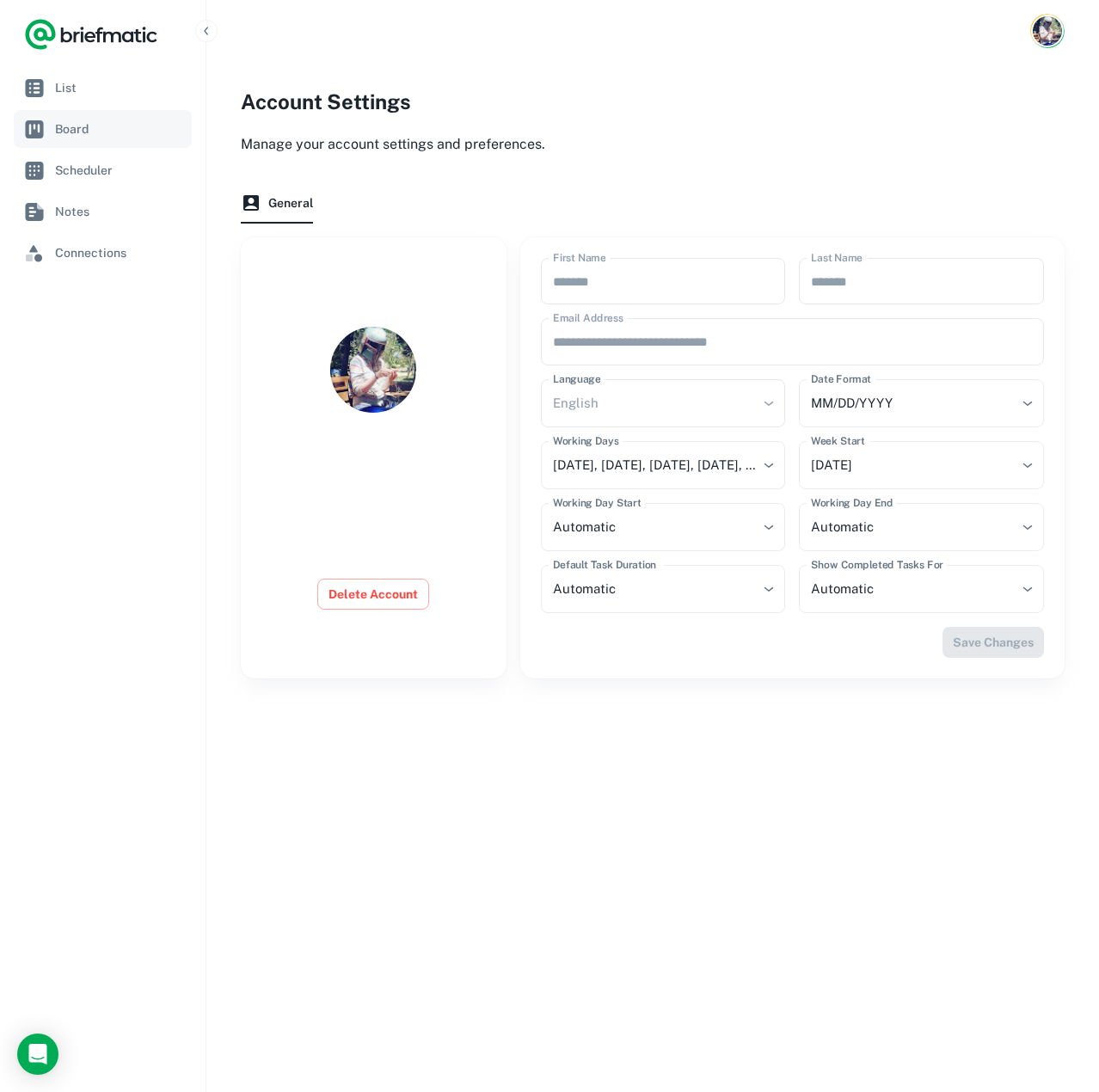
click at [77, 128] on span "Board" at bounding box center [119, 129] width 129 height 18
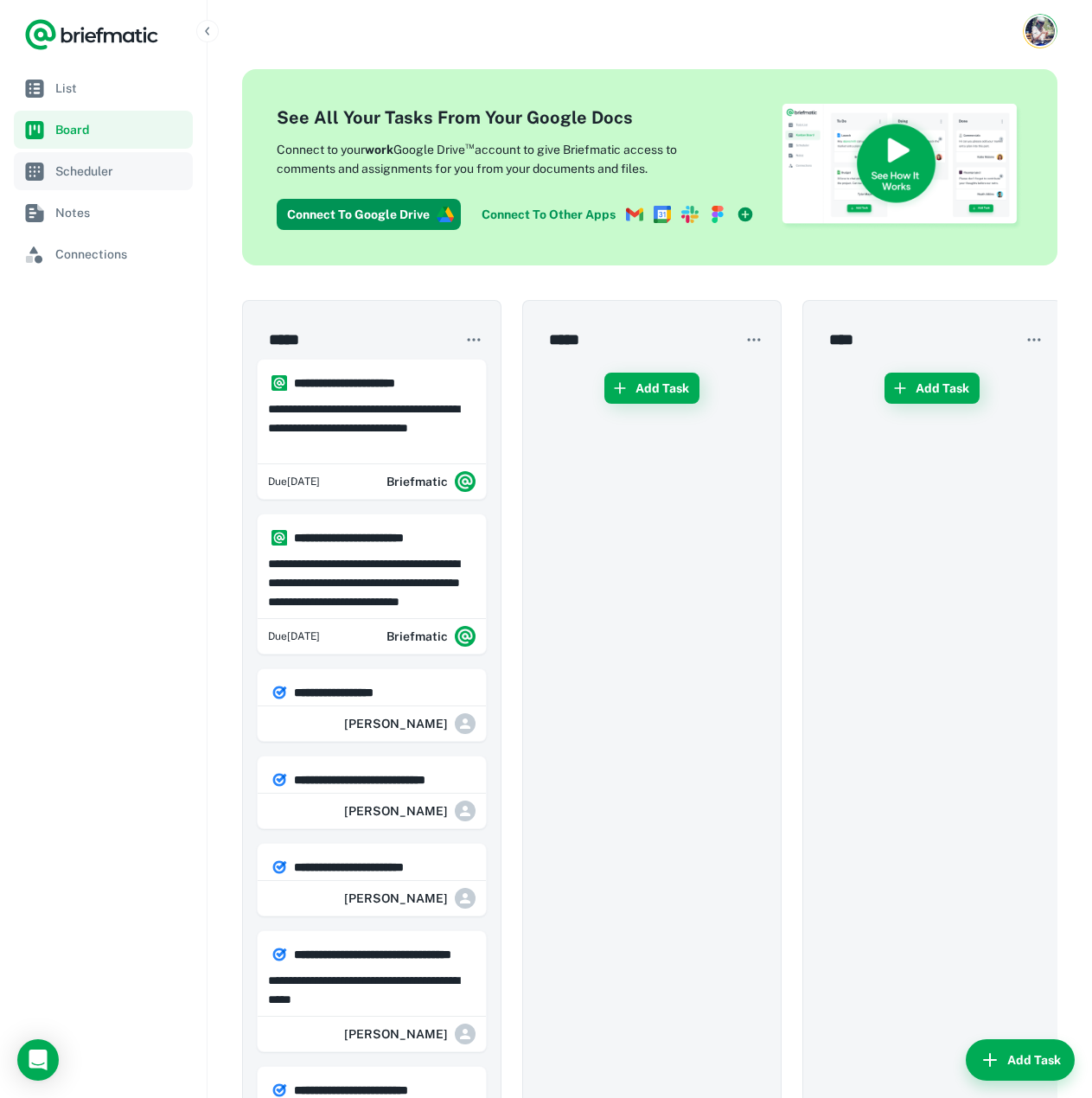
click at [65, 166] on span "Scheduler" at bounding box center [120, 171] width 130 height 19
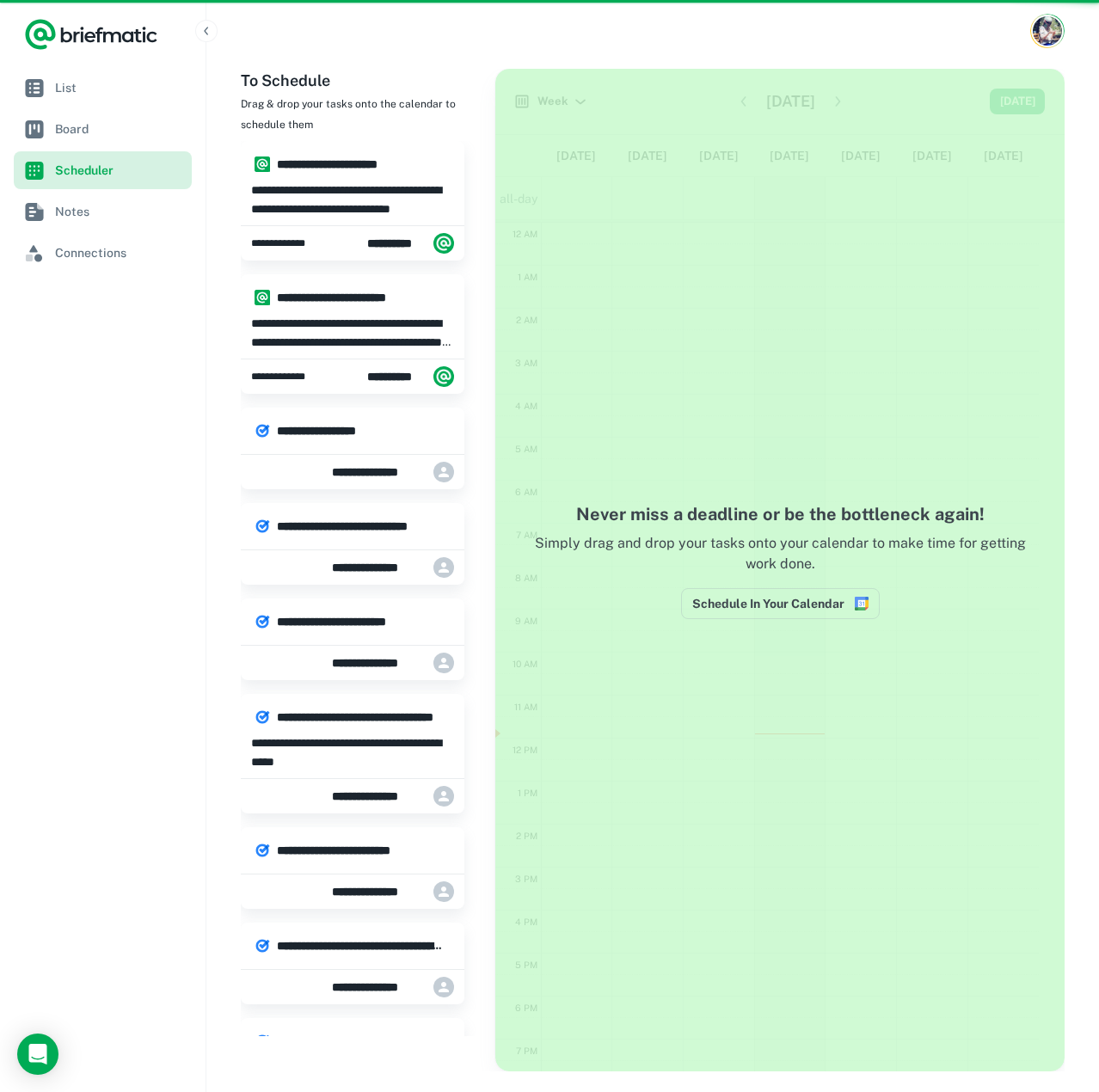
scroll to position [182, 0]
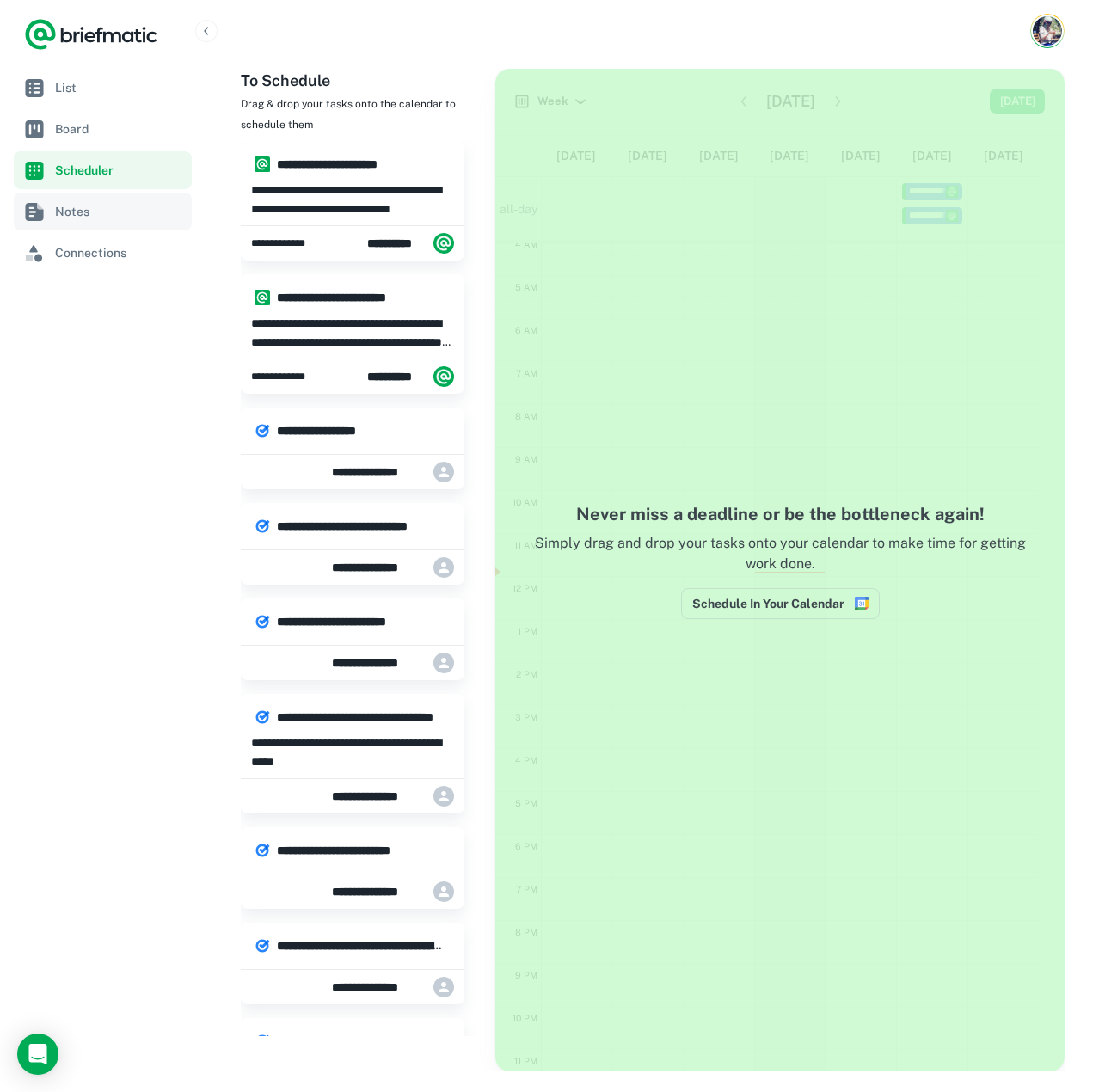
click at [84, 222] on link "Notes" at bounding box center [103, 211] width 178 height 38
